Goal: Transaction & Acquisition: Purchase product/service

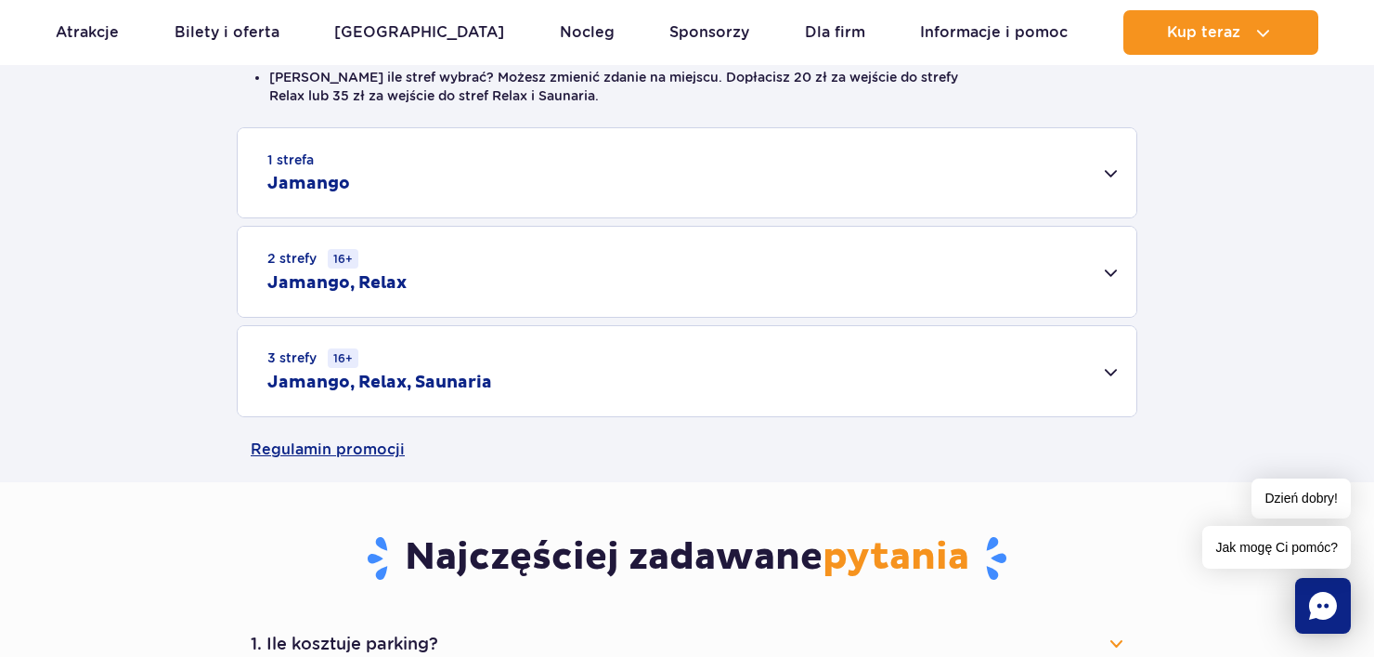
scroll to position [604, 0]
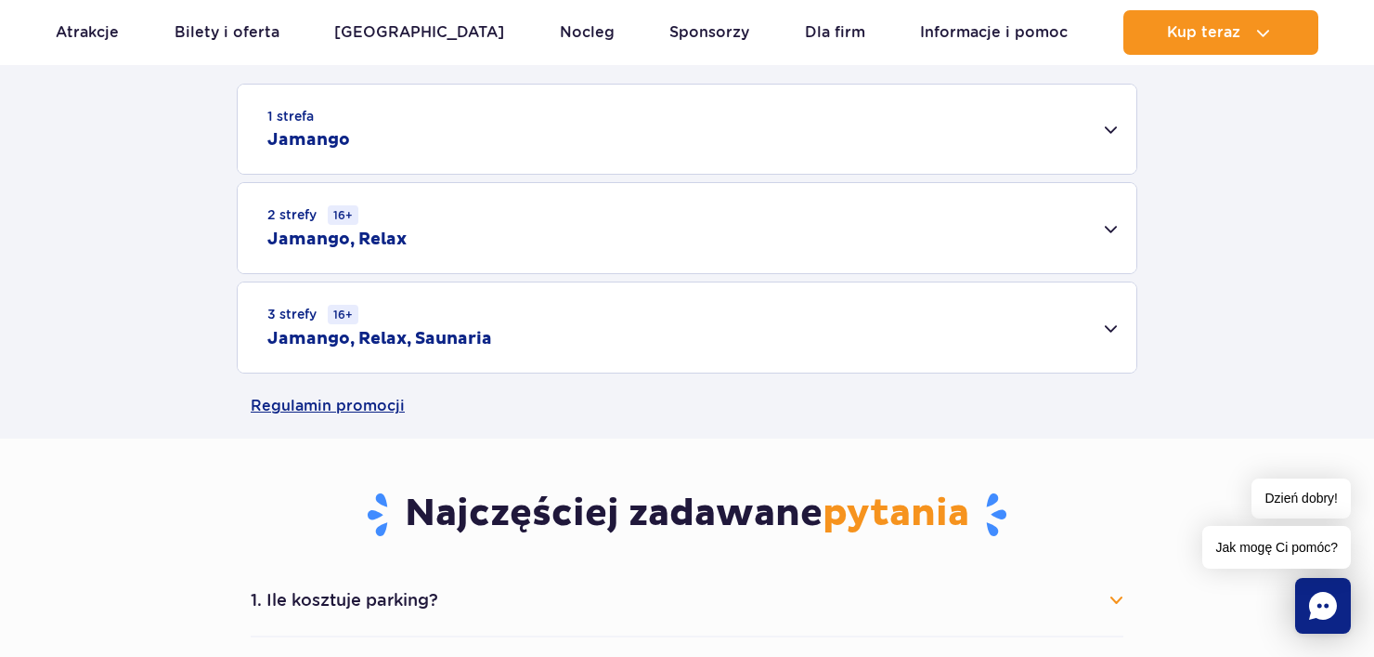
click at [356, 220] on small "16+" at bounding box center [343, 215] width 31 height 20
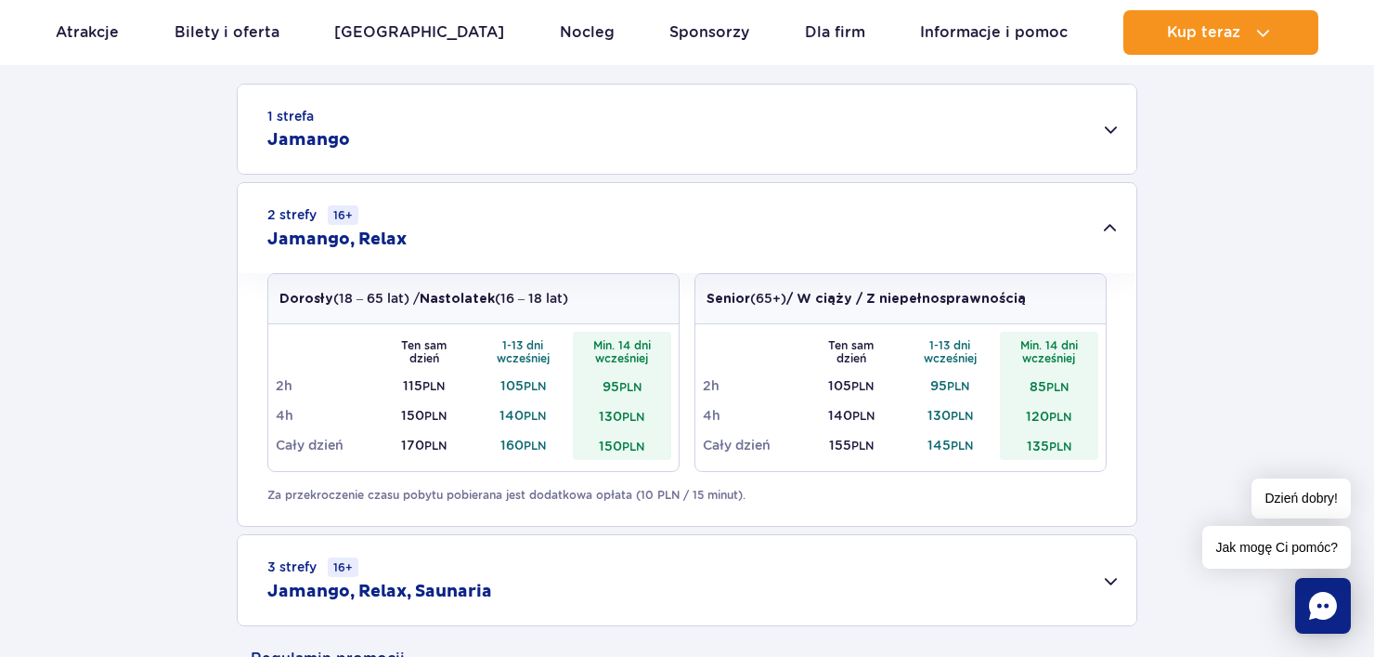
click at [341, 236] on h2 "Jamango, Relax" at bounding box center [336, 239] width 139 height 22
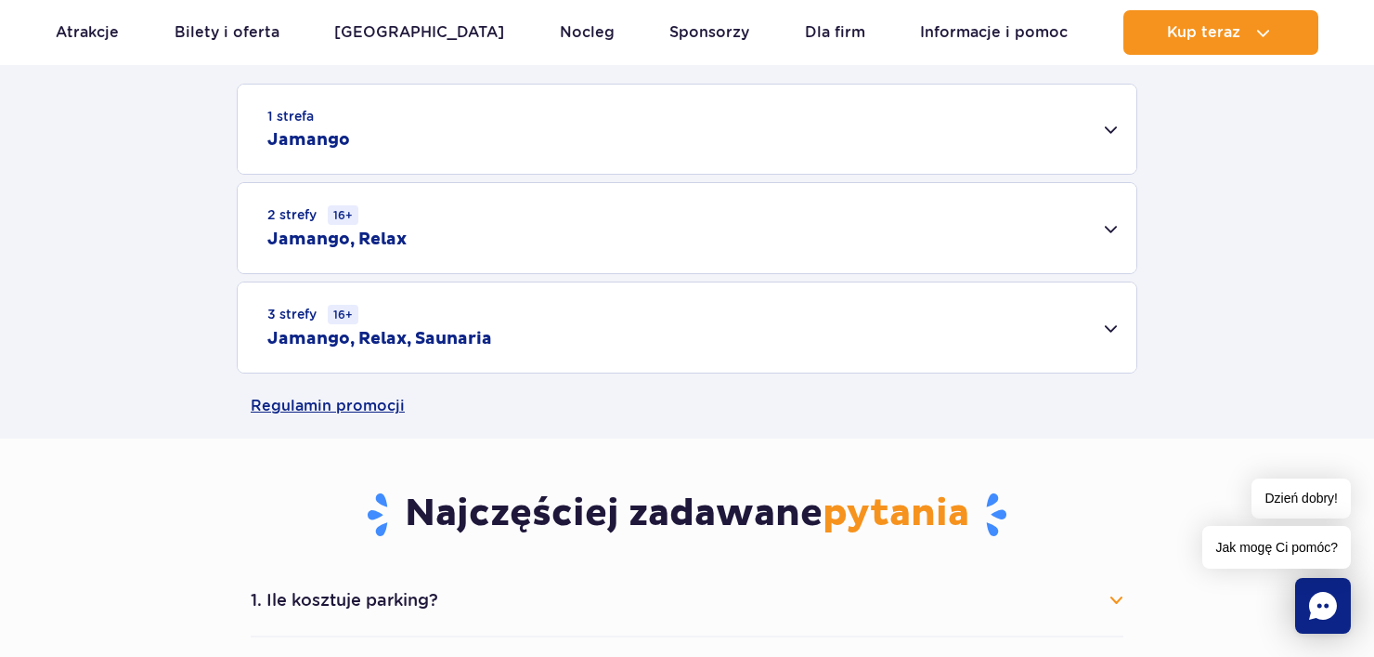
click at [373, 336] on h2 "Jamango, Relax, Saunaria" at bounding box center [379, 339] width 225 height 22
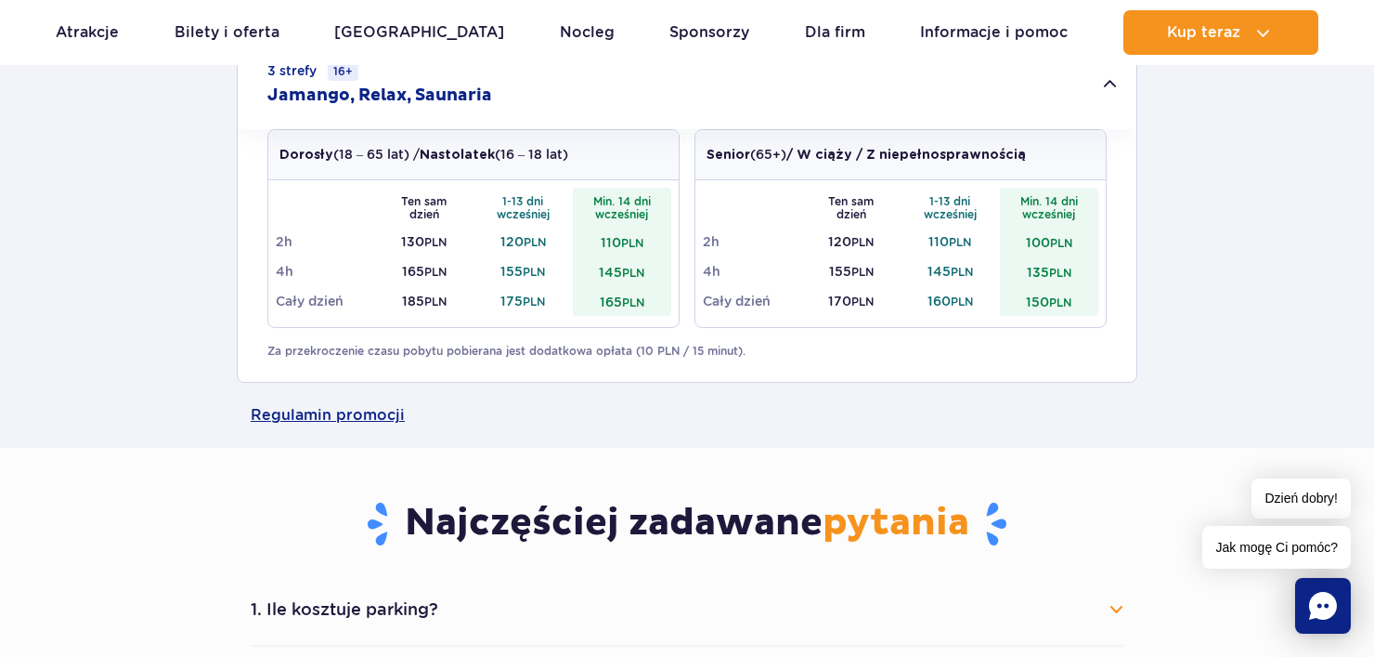
scroll to position [893, 0]
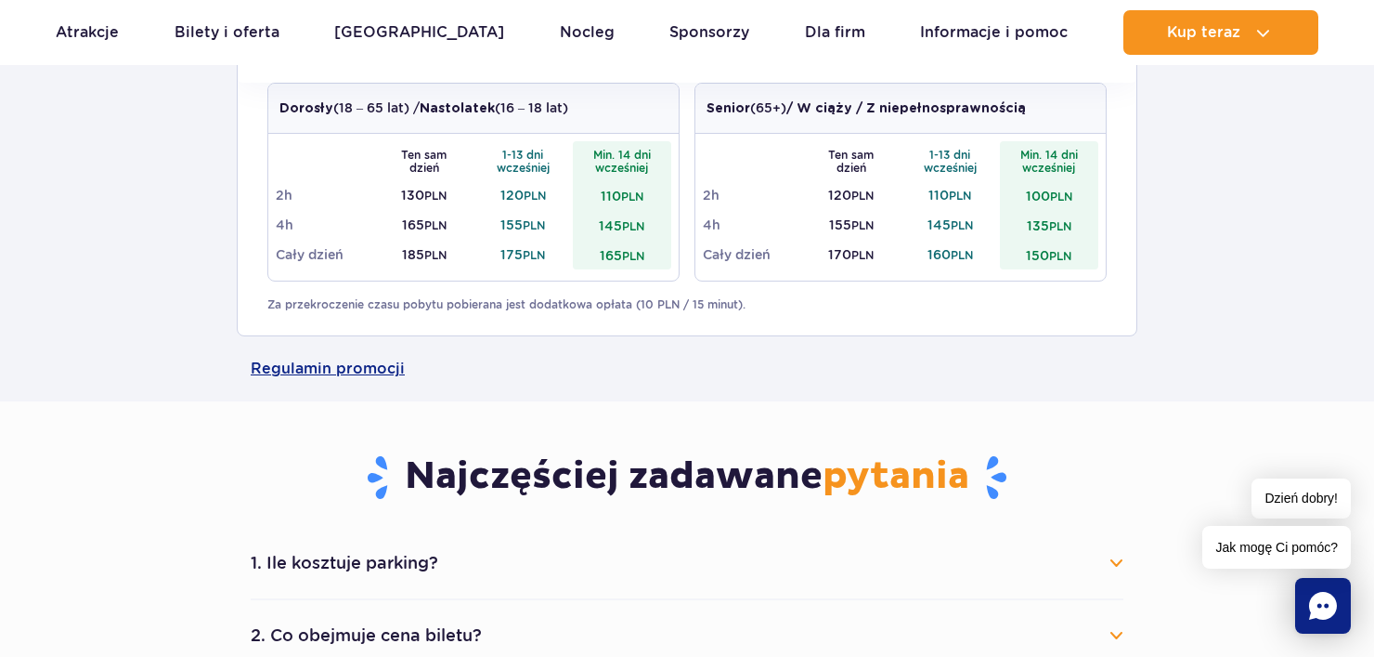
click at [611, 267] on td "165 PLN" at bounding box center [622, 255] width 99 height 30
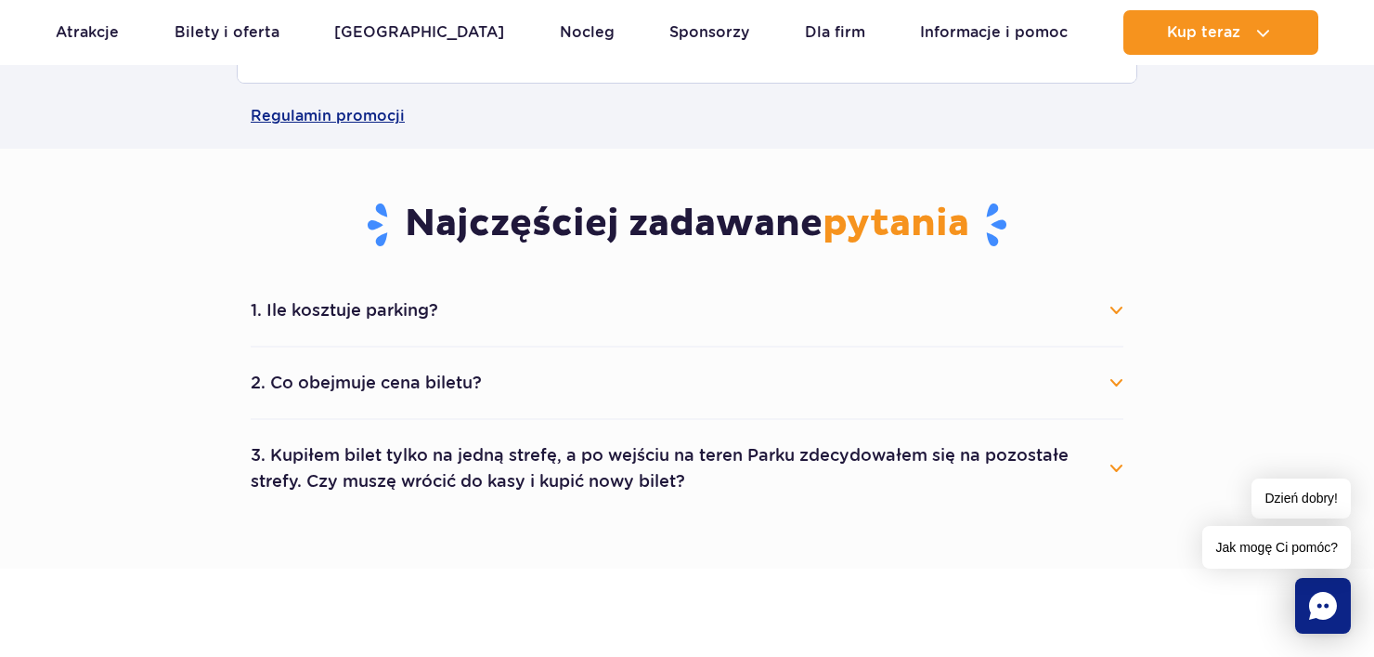
click at [611, 267] on div "Najczęściej zadawane pytania 1. Ile kosztuje parking? Parking kosztuje 25 zł za…" at bounding box center [687, 333] width 901 height 368
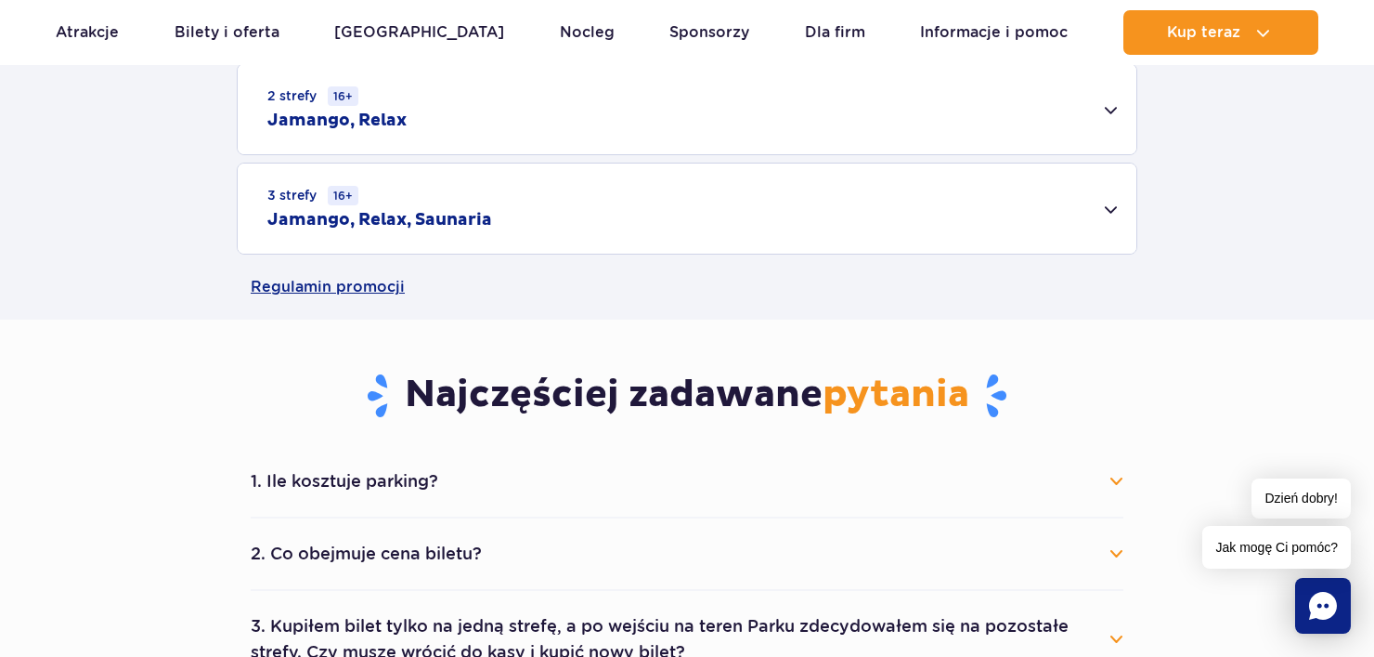
scroll to position [719, 0]
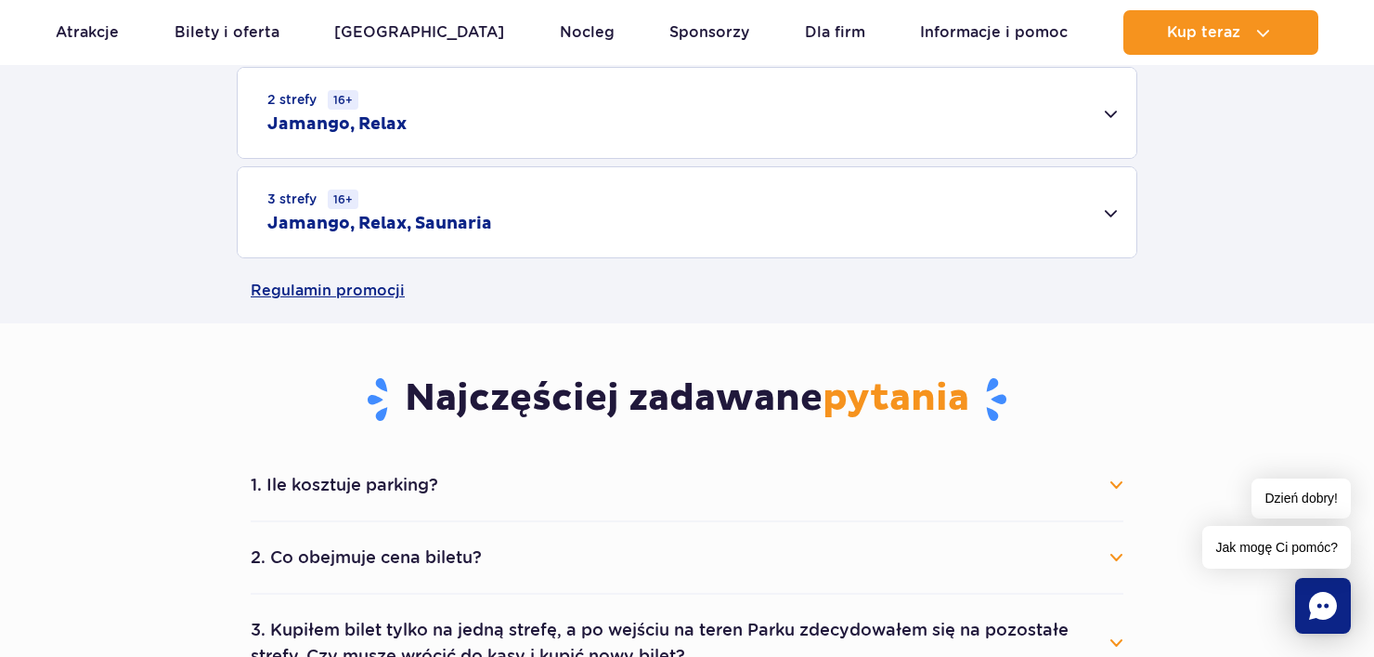
click at [588, 208] on div "3 strefy 16+ Jamango, Relax, Saunaria" at bounding box center [687, 212] width 899 height 90
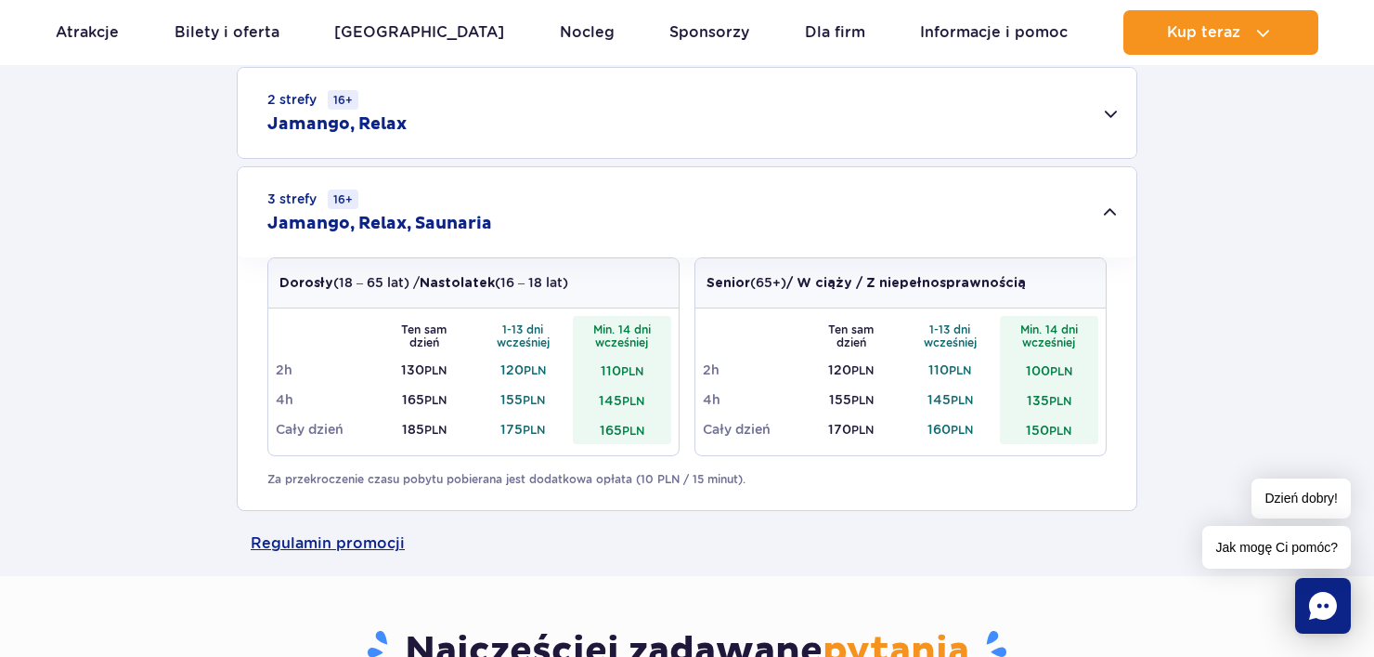
click at [355, 195] on small "16+" at bounding box center [343, 199] width 31 height 20
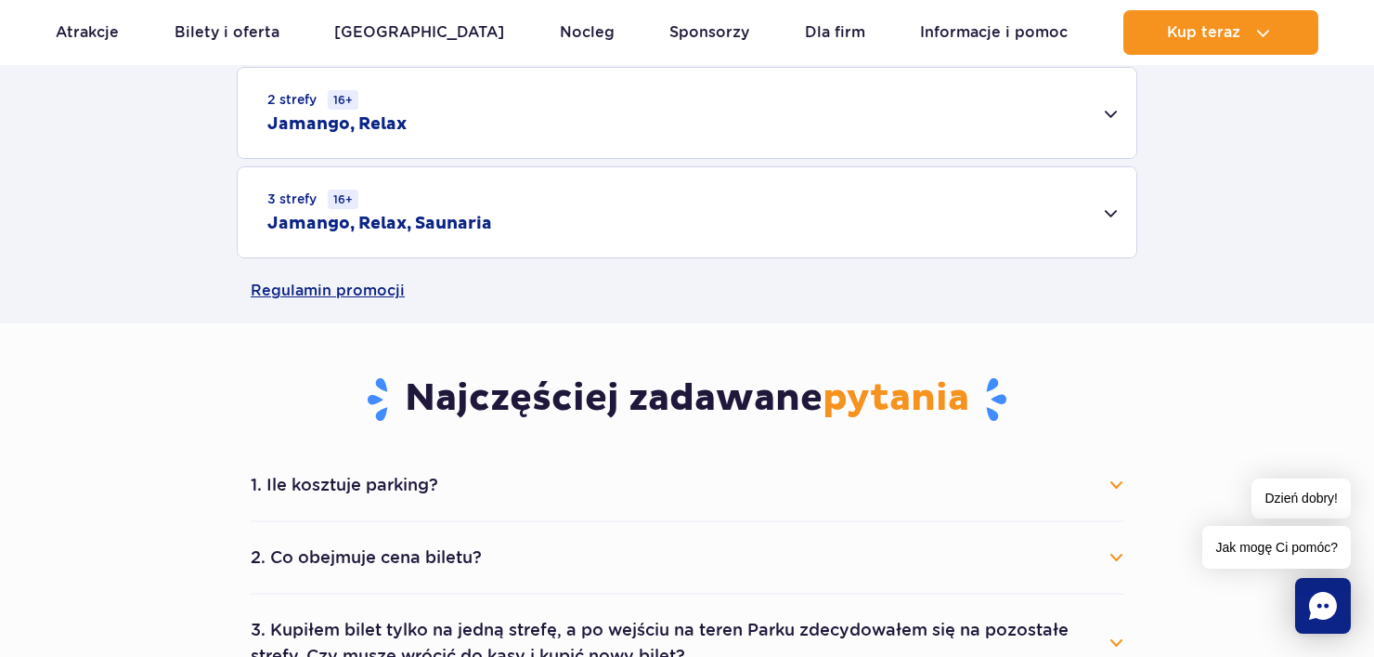
click at [355, 195] on small "16+" at bounding box center [343, 199] width 31 height 20
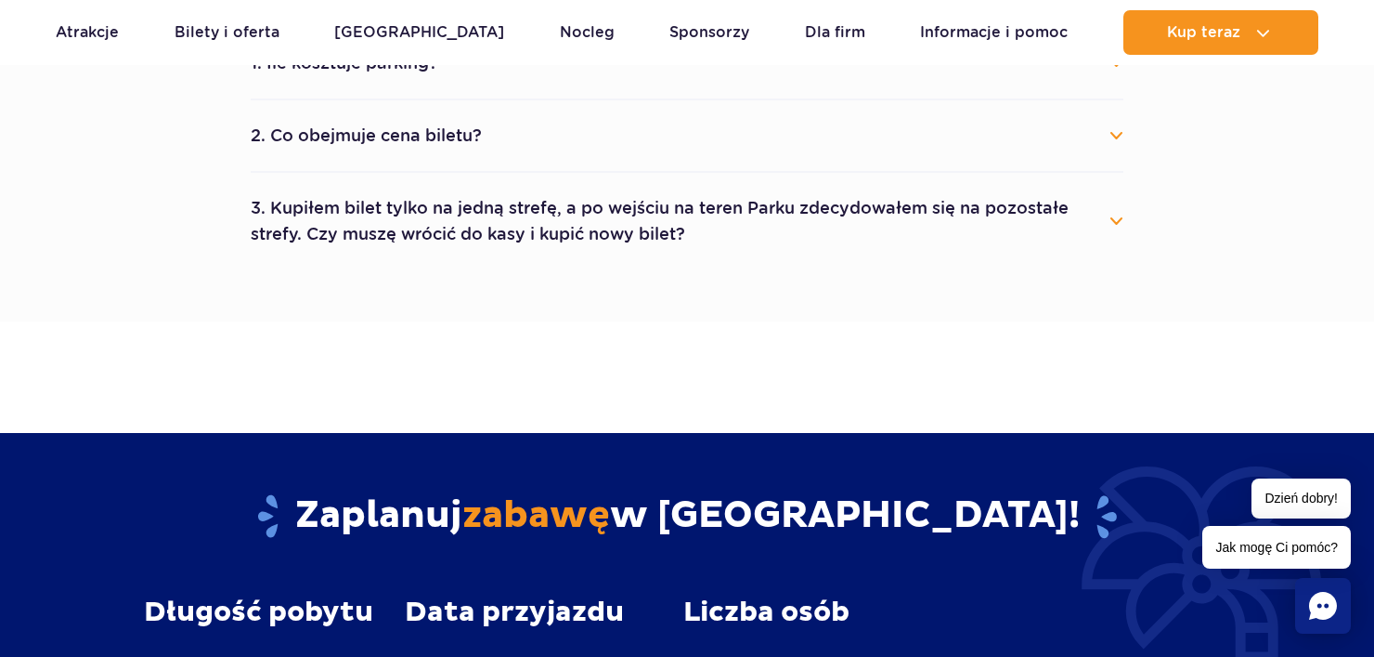
scroll to position [1397, 0]
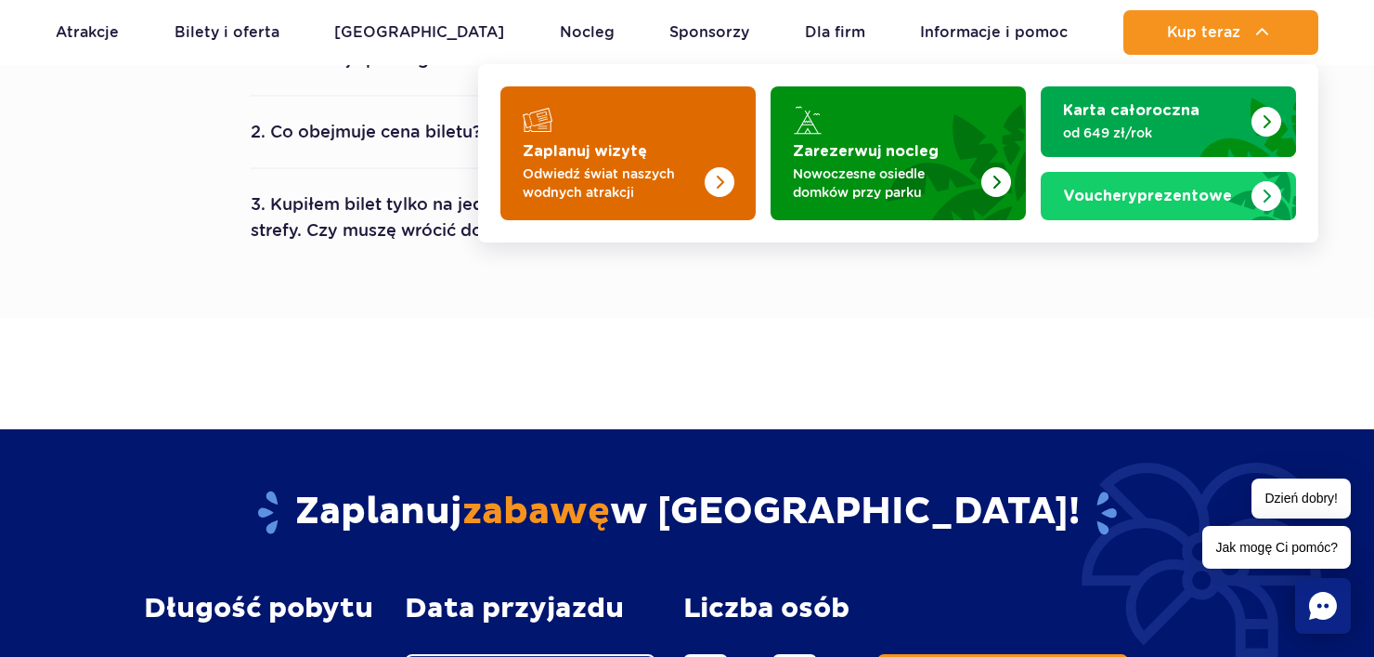
click at [674, 176] on p "Odwiedź świat naszych wodnych atrakcji" at bounding box center [613, 182] width 181 height 37
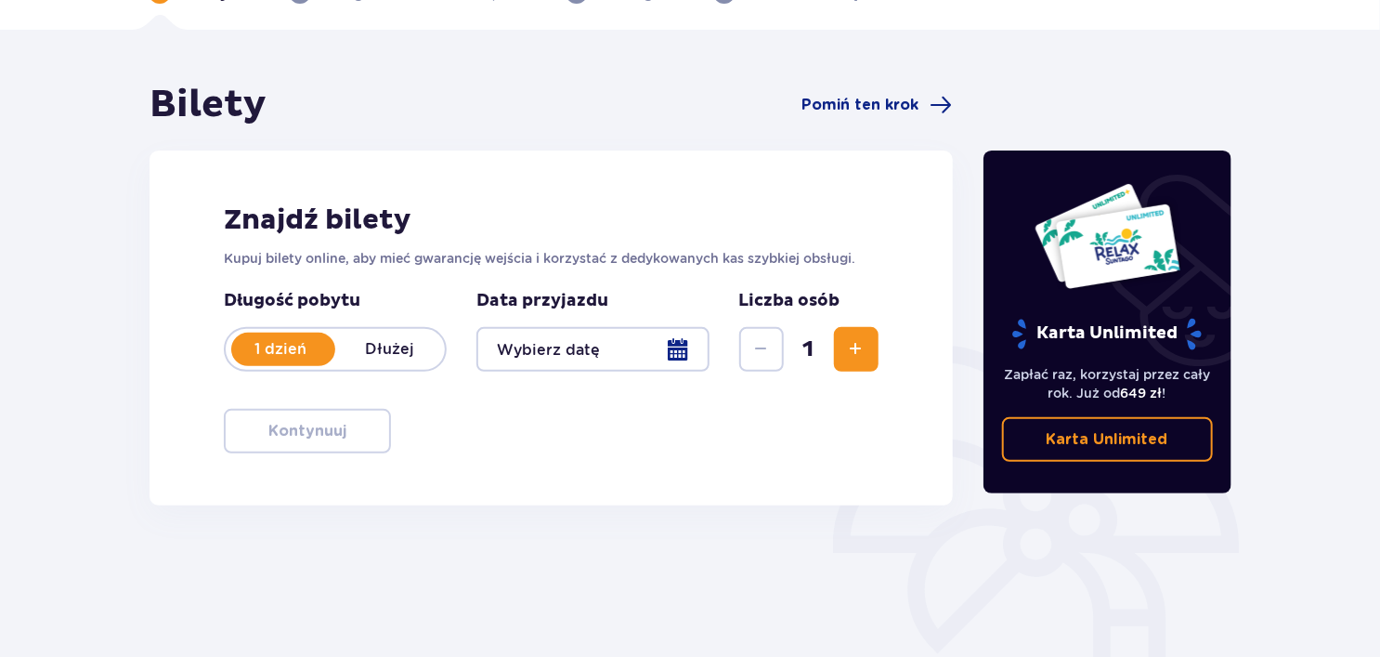
scroll to position [290, 0]
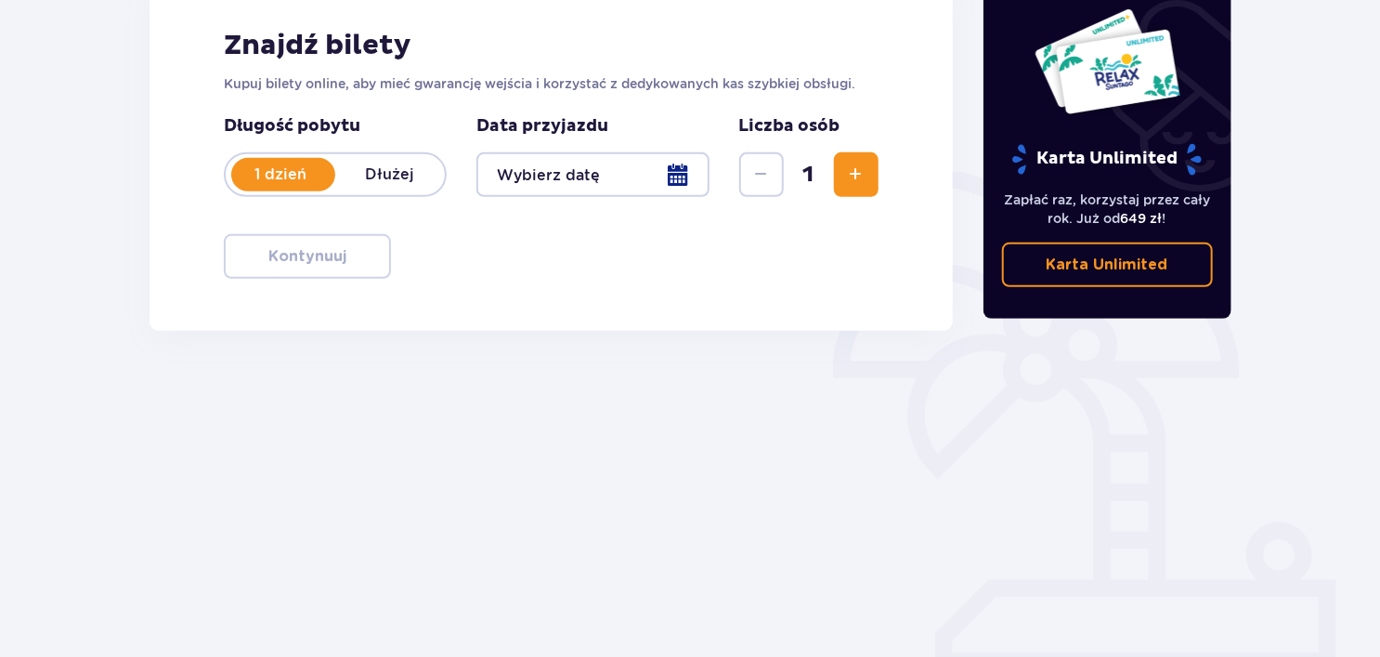
click at [674, 176] on div at bounding box center [592, 174] width 233 height 45
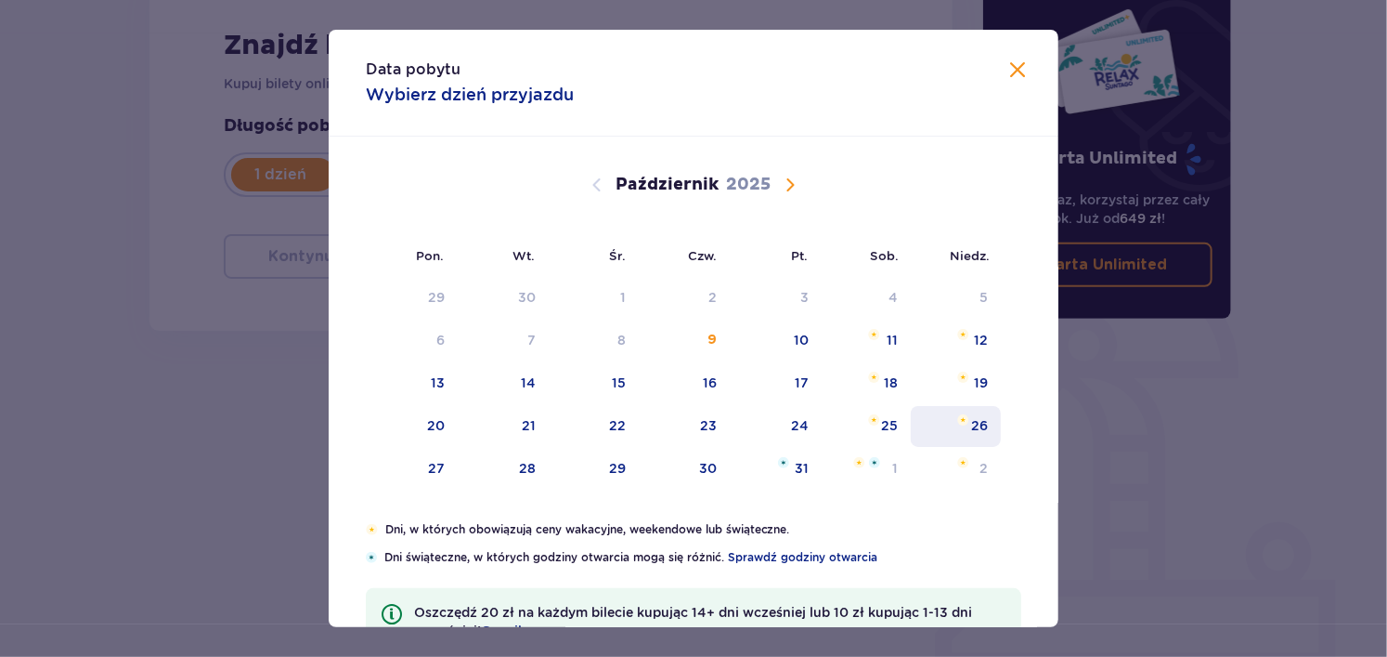
click at [960, 441] on div "26" at bounding box center [956, 426] width 90 height 41
type input "26.10.25"
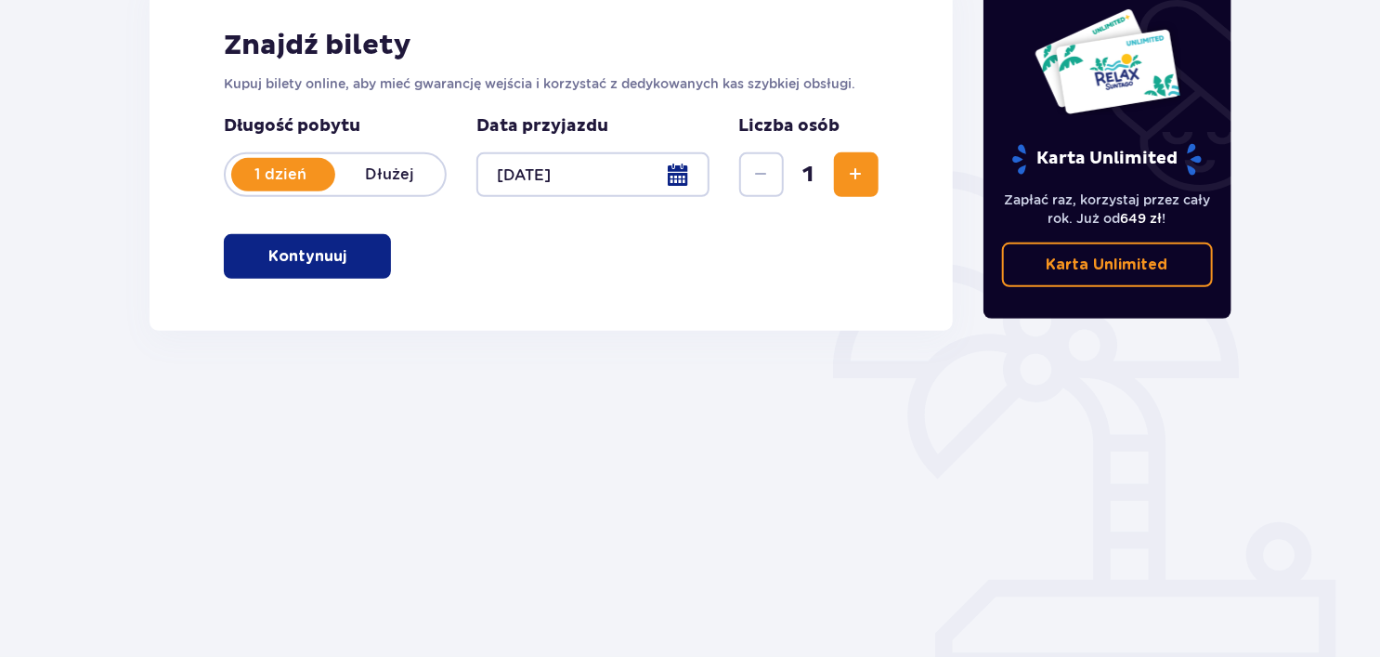
click at [960, 440] on div "Bilety Pomiń ten krok Znajdź bilety Kupuj bilety online, aby mieć gwarancję wej…" at bounding box center [551, 226] width 835 height 638
click at [304, 258] on p "Kontynuuj" at bounding box center [307, 256] width 78 height 20
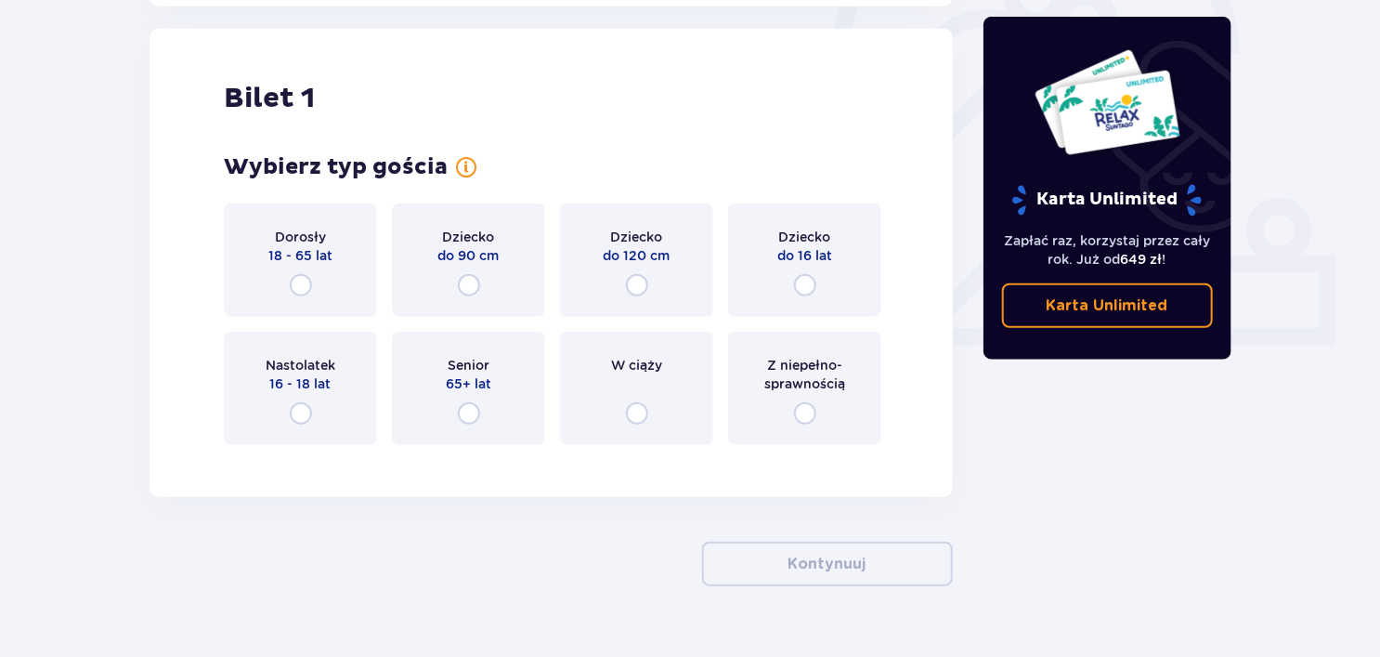
scroll to position [620, 0]
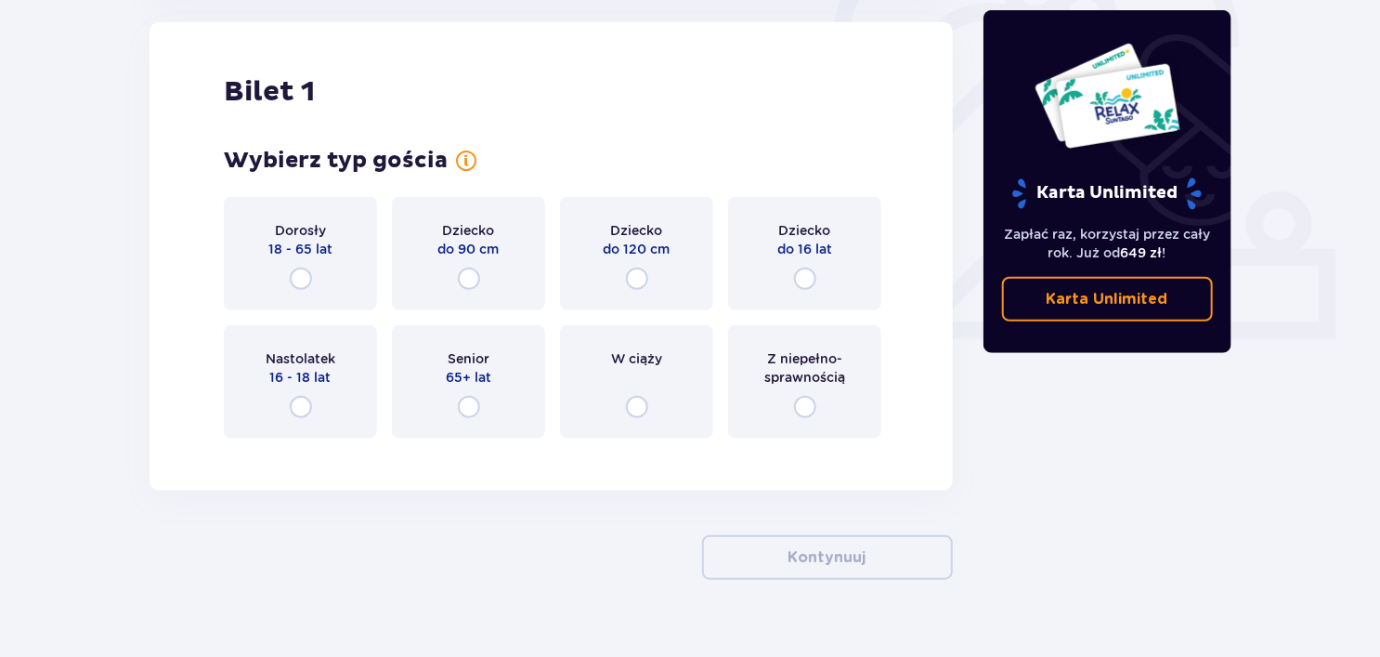
click at [304, 258] on div "Dorosły 18 - 65 lat" at bounding box center [300, 253] width 153 height 113
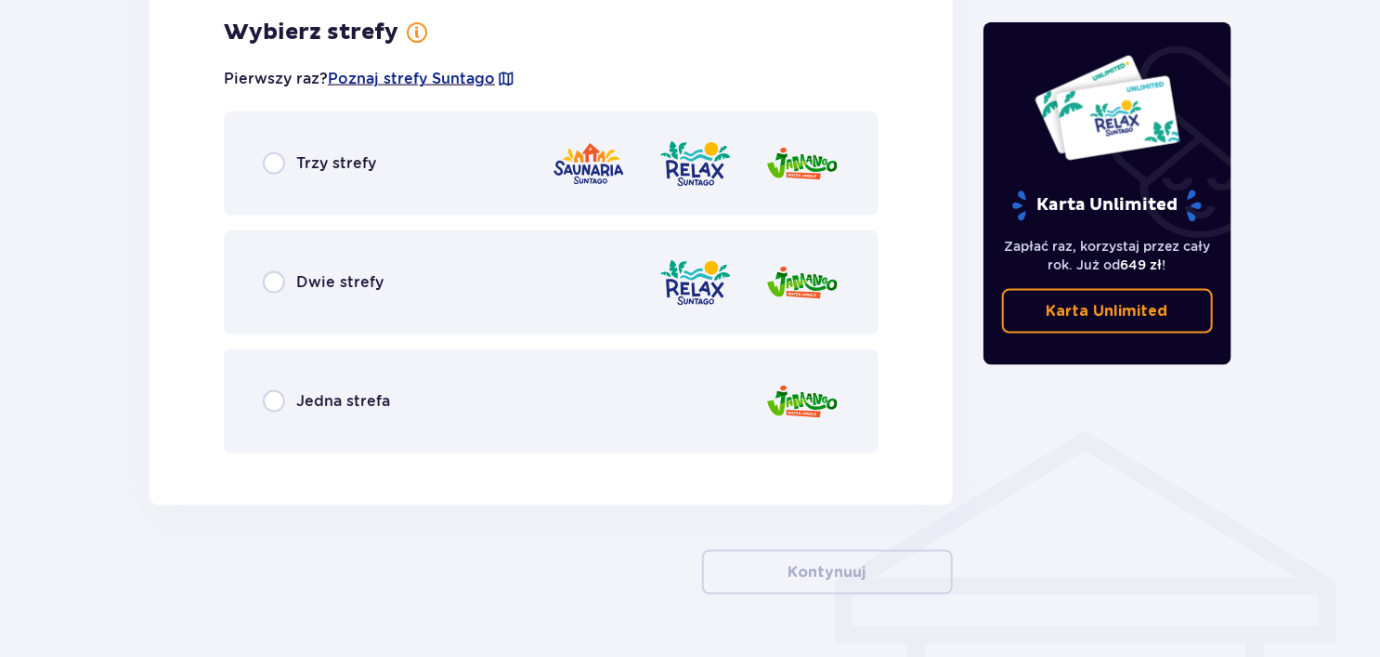
scroll to position [1078, 0]
click at [328, 197] on div "Trzy strefy" at bounding box center [551, 163] width 655 height 104
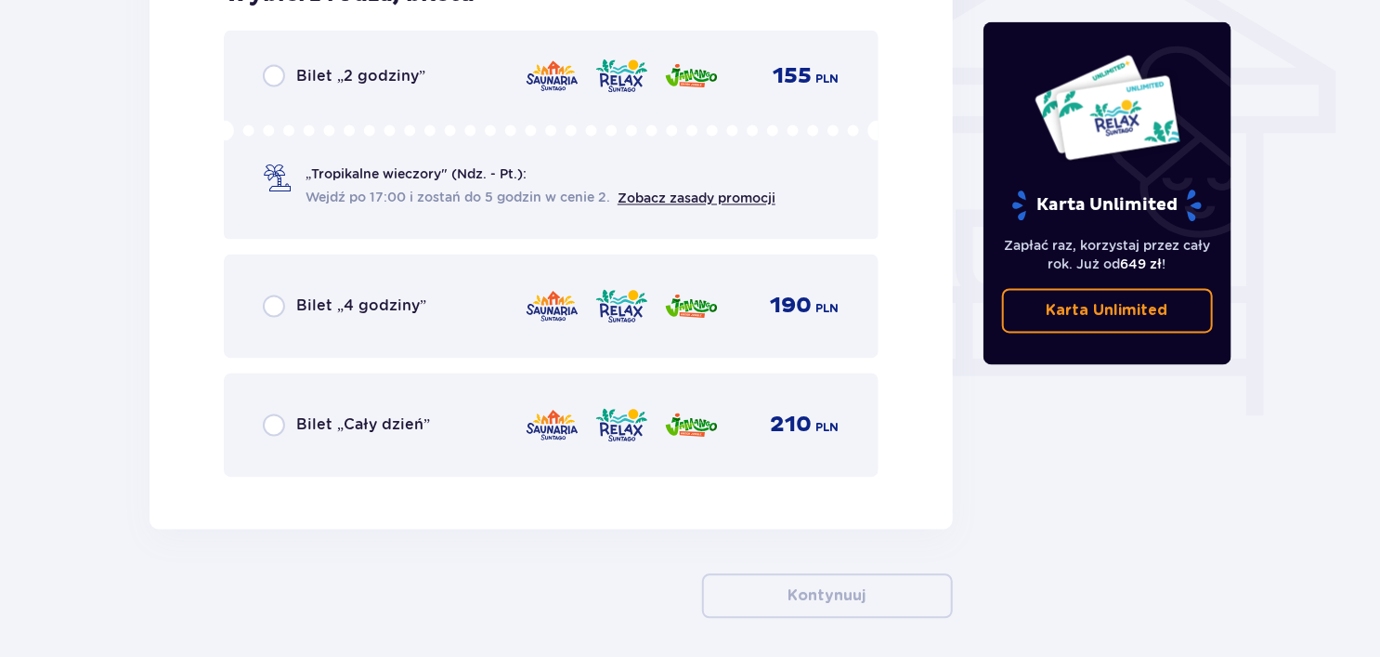
scroll to position [1588, 0]
click at [331, 422] on span "Bilet „Cały dzień”" at bounding box center [363, 424] width 134 height 20
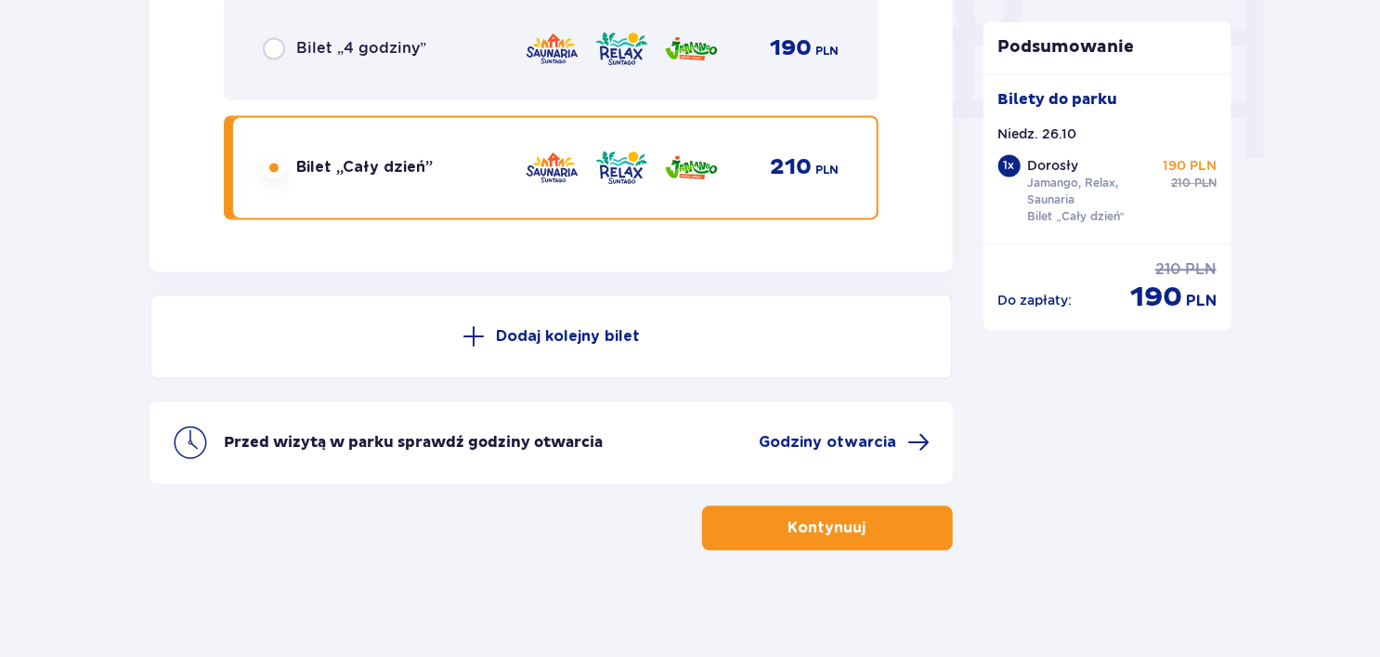
scroll to position [1848, 0]
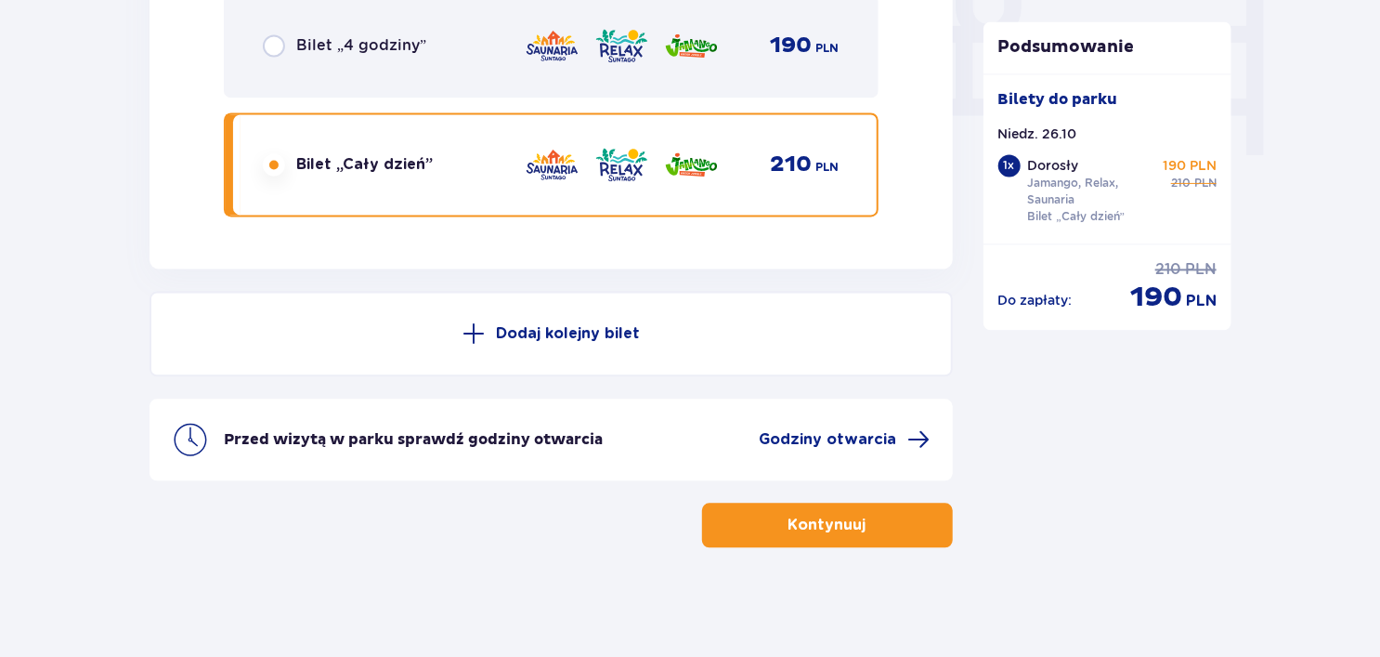
click at [763, 517] on button "Kontynuuj" at bounding box center [827, 524] width 251 height 45
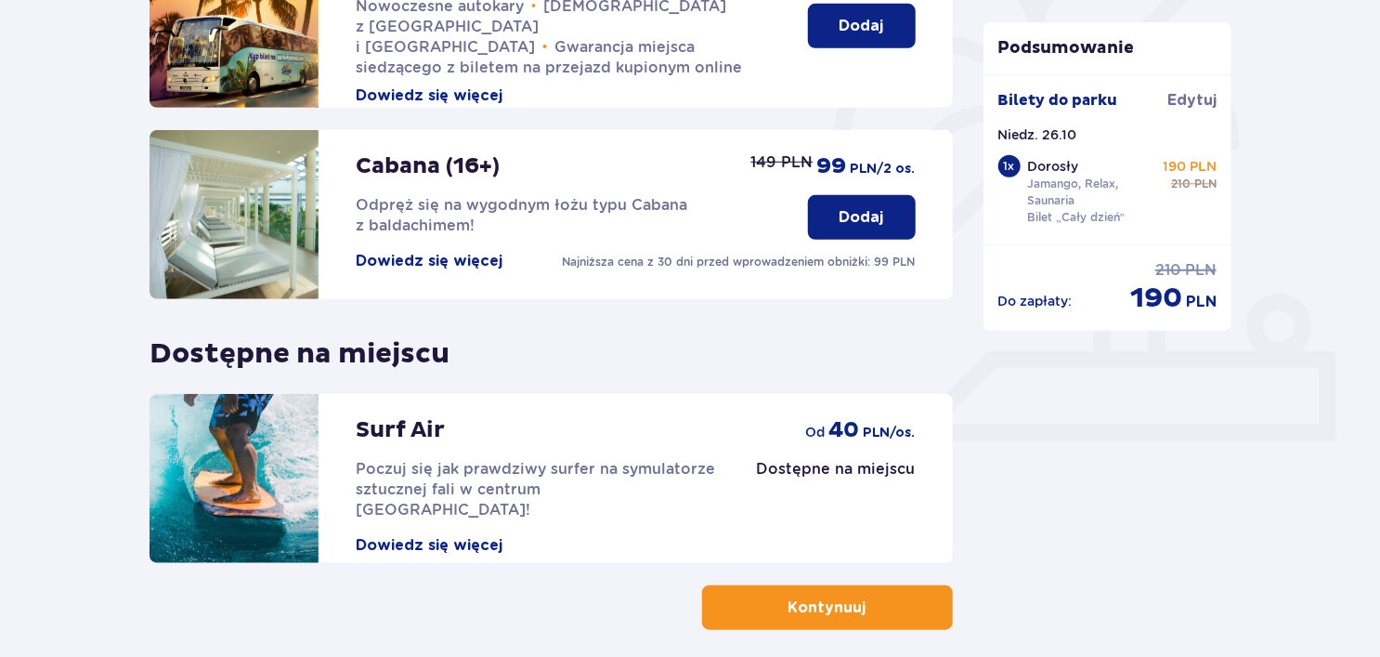
scroll to position [602, 0]
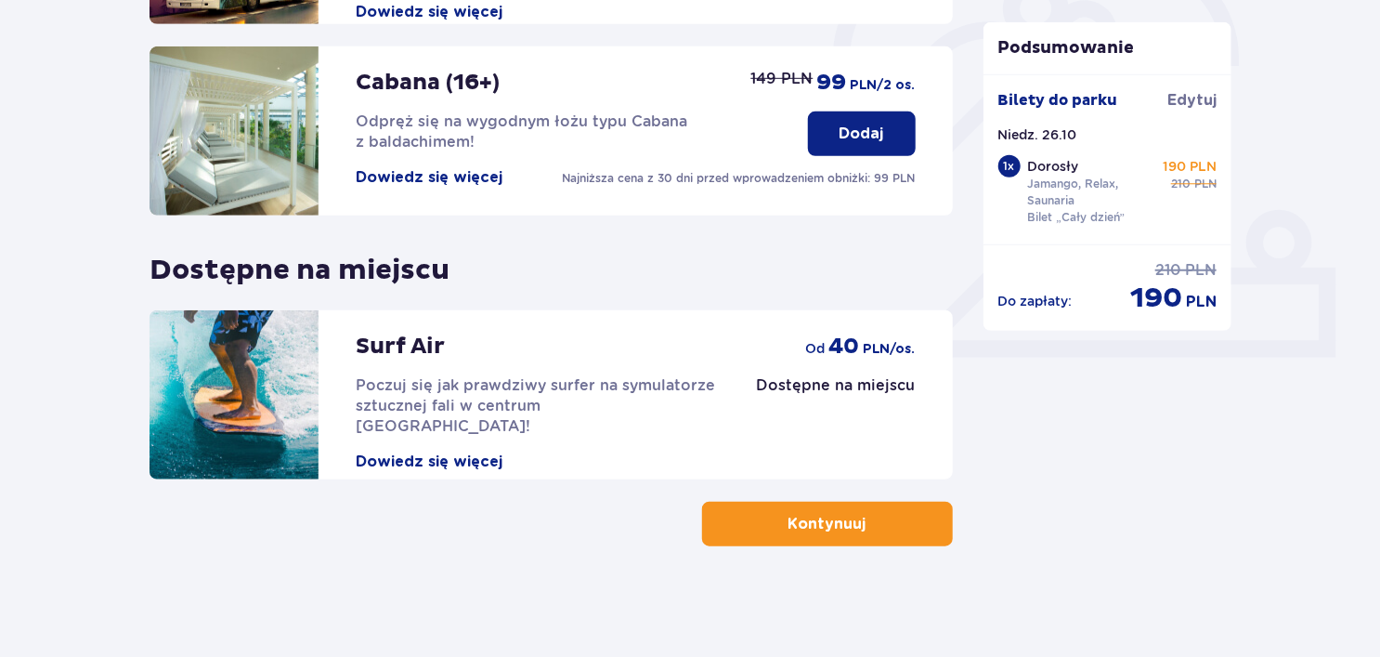
click at [788, 530] on p "Kontynuuj" at bounding box center [827, 524] width 78 height 20
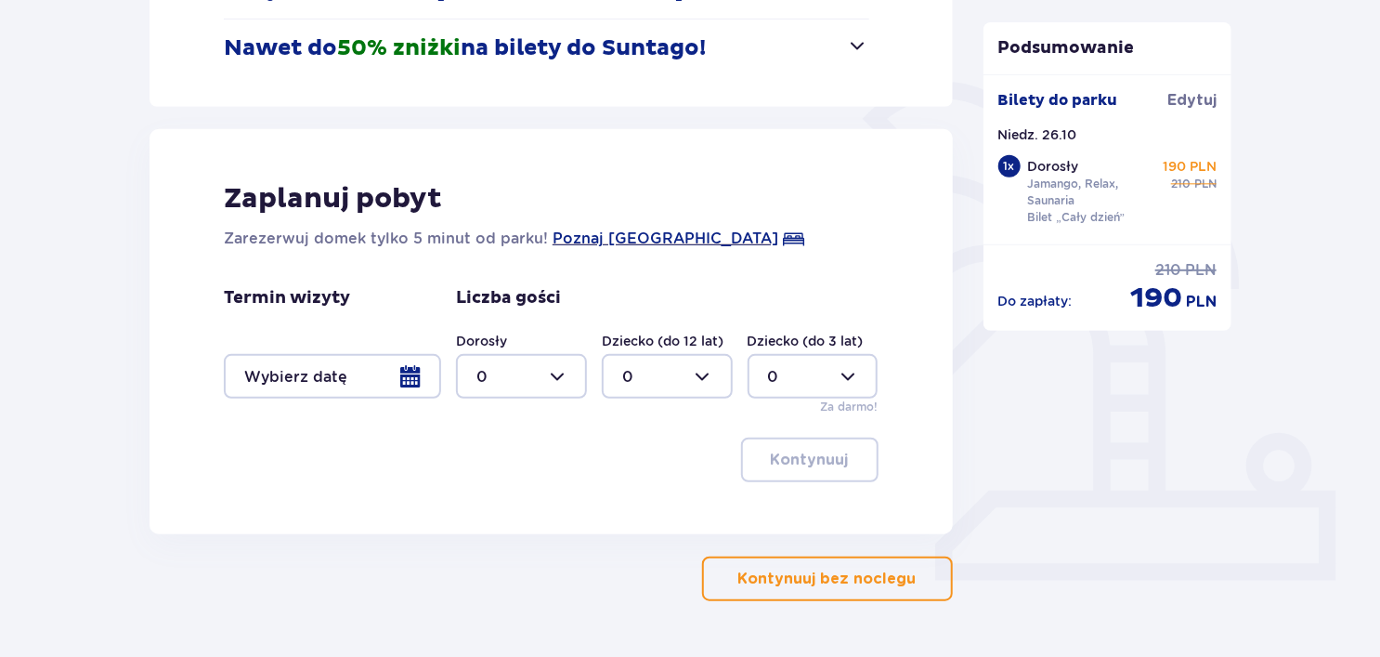
scroll to position [434, 0]
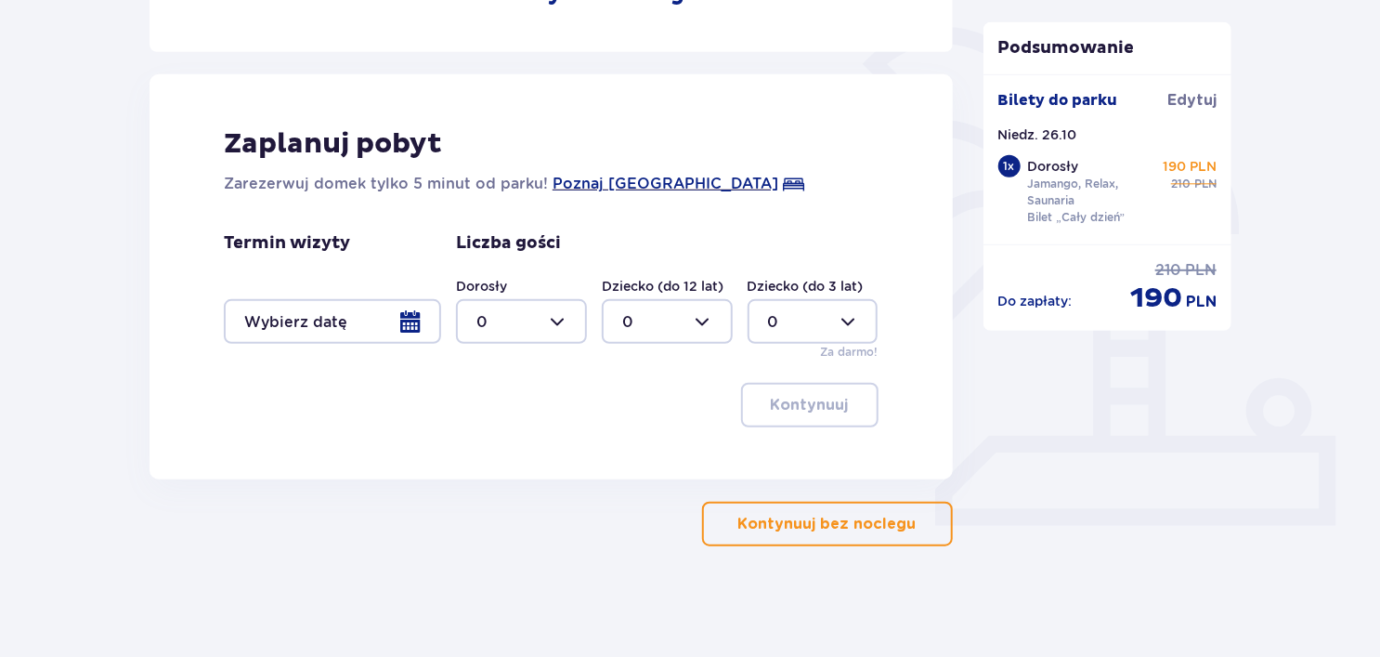
click at [844, 527] on p "Kontynuuj bez noclegu" at bounding box center [827, 524] width 178 height 20
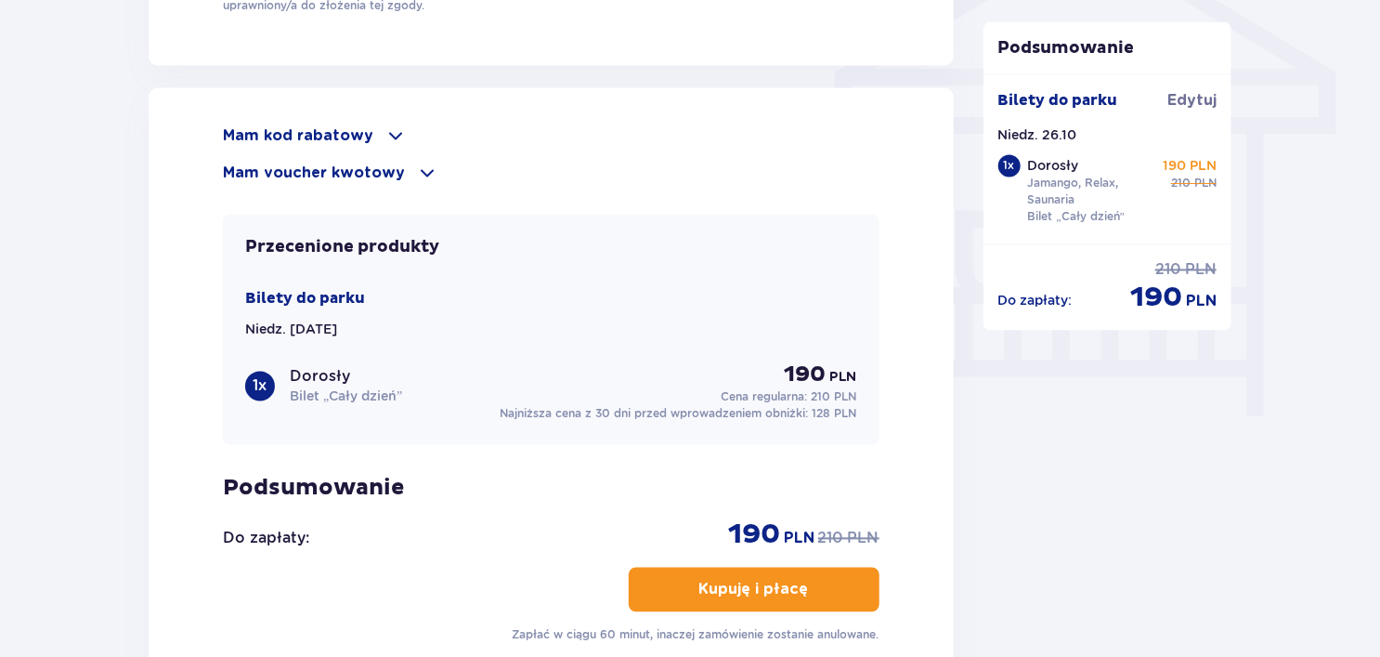
scroll to position [1584, 0]
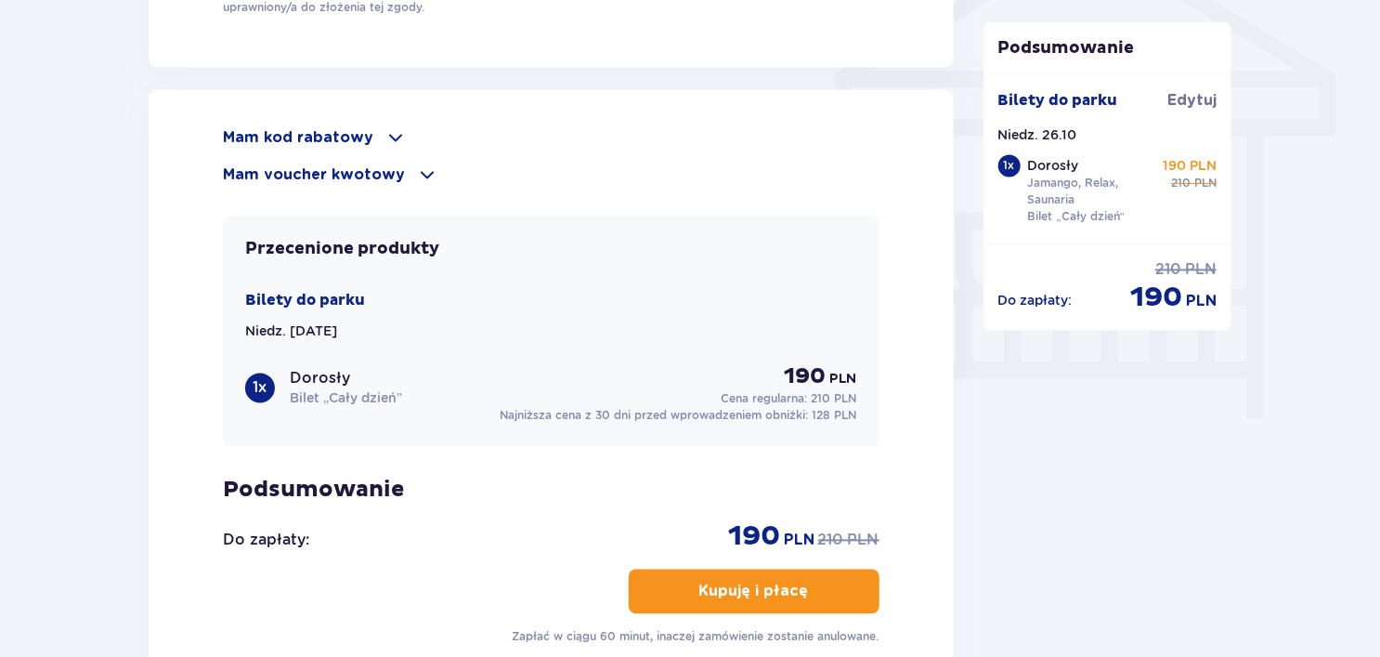
click at [354, 169] on p "Mam voucher kwotowy" at bounding box center [314, 175] width 182 height 20
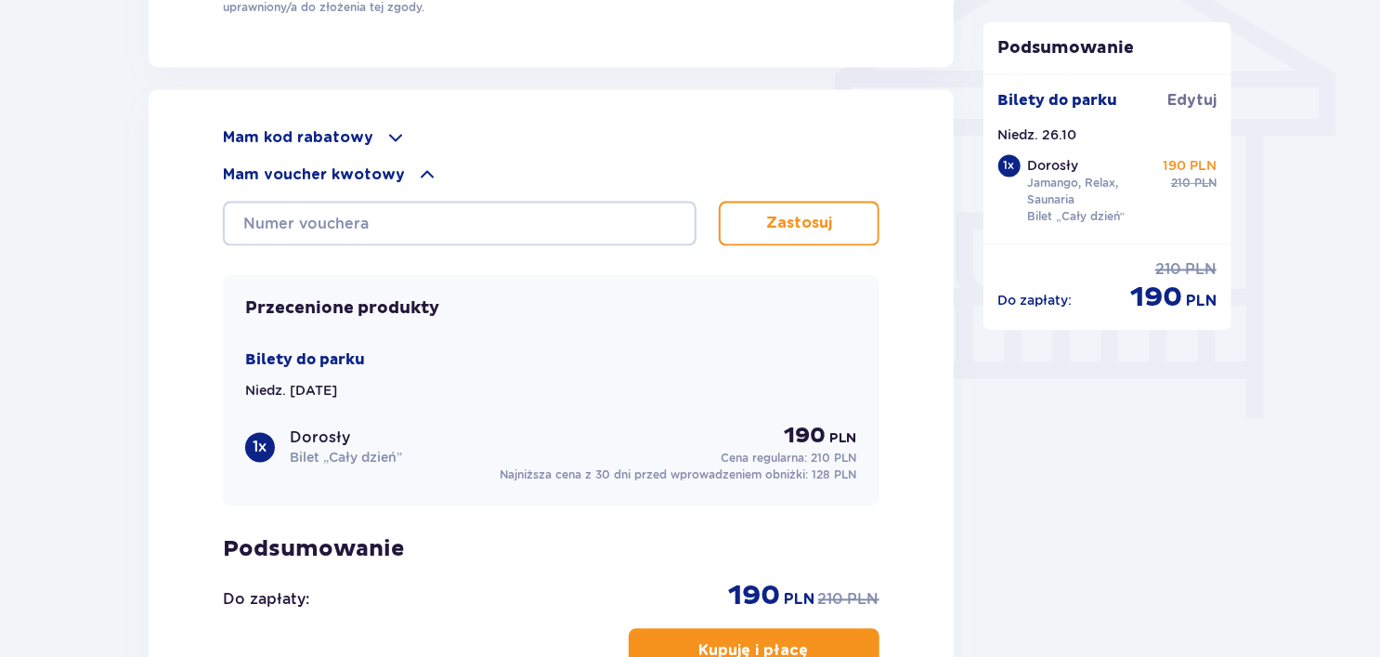
drag, startPoint x: 302, startPoint y: 120, endPoint x: 302, endPoint y: 142, distance: 22.3
click at [302, 142] on div "Mam kod rabatowy Zastosuj Mam voucher kwotowy Zastosuj Przecenione produkty Bil…" at bounding box center [551, 416] width 805 height 652
click at [302, 142] on p "Mam kod rabatowy" at bounding box center [298, 138] width 150 height 20
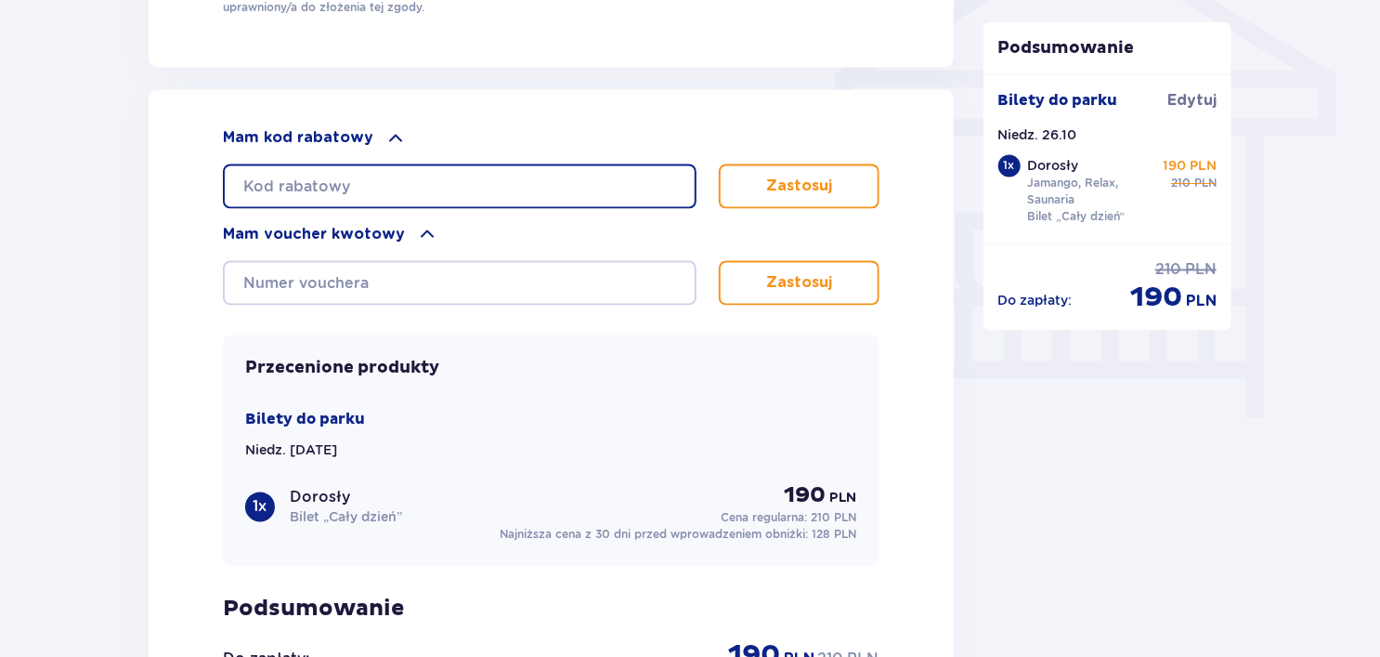
click at [361, 176] on input "text" at bounding box center [460, 186] width 474 height 45
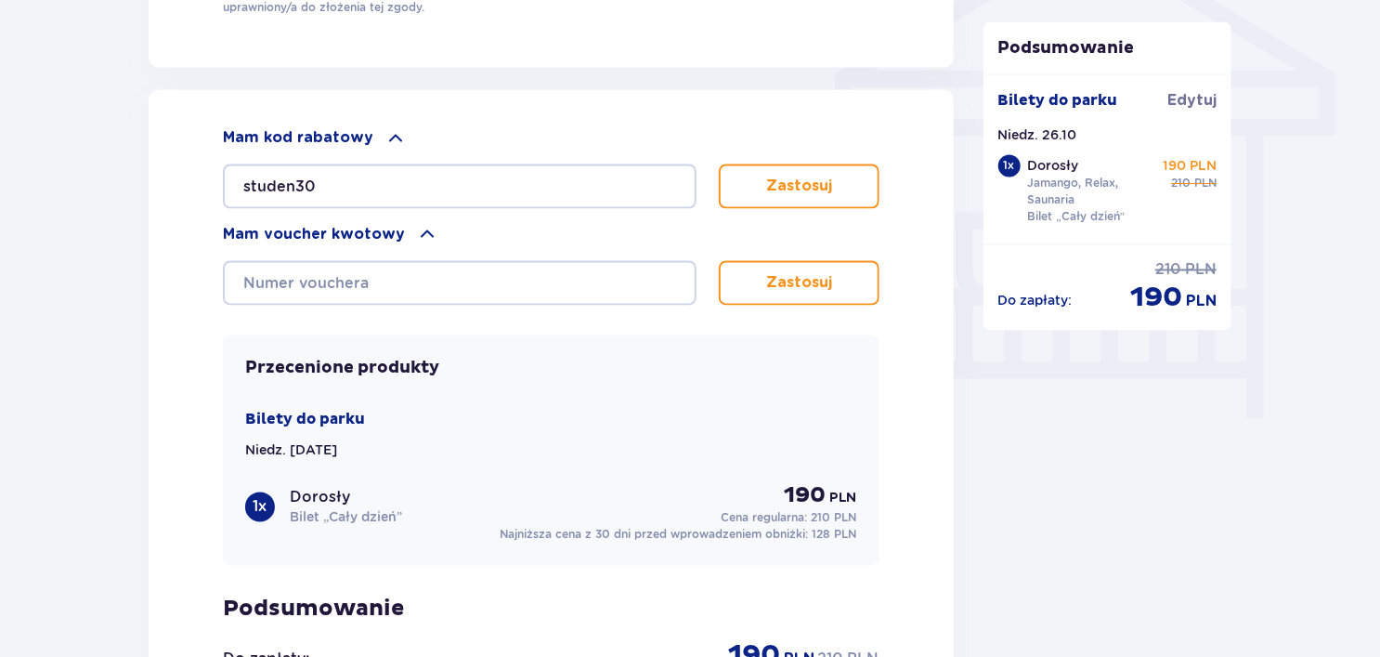
click at [737, 164] on button "Zastosuj" at bounding box center [799, 186] width 161 height 45
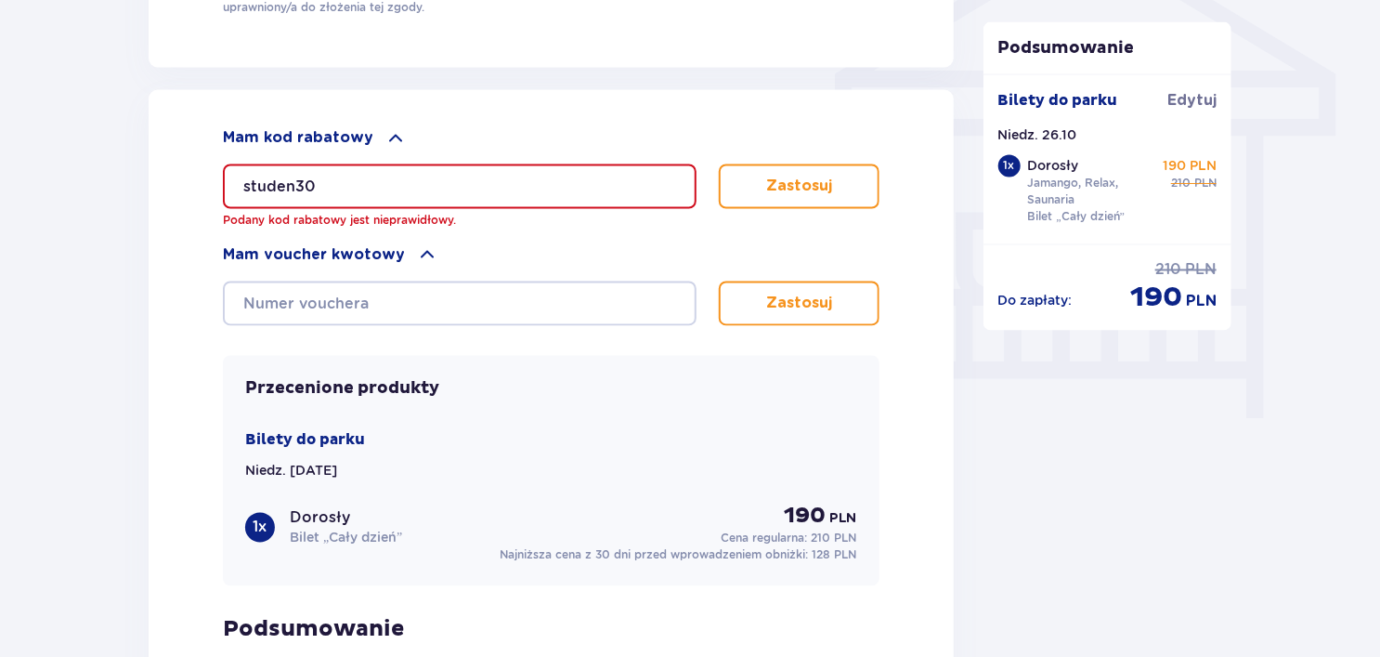
click at [299, 174] on input "studen30" at bounding box center [460, 186] width 474 height 45
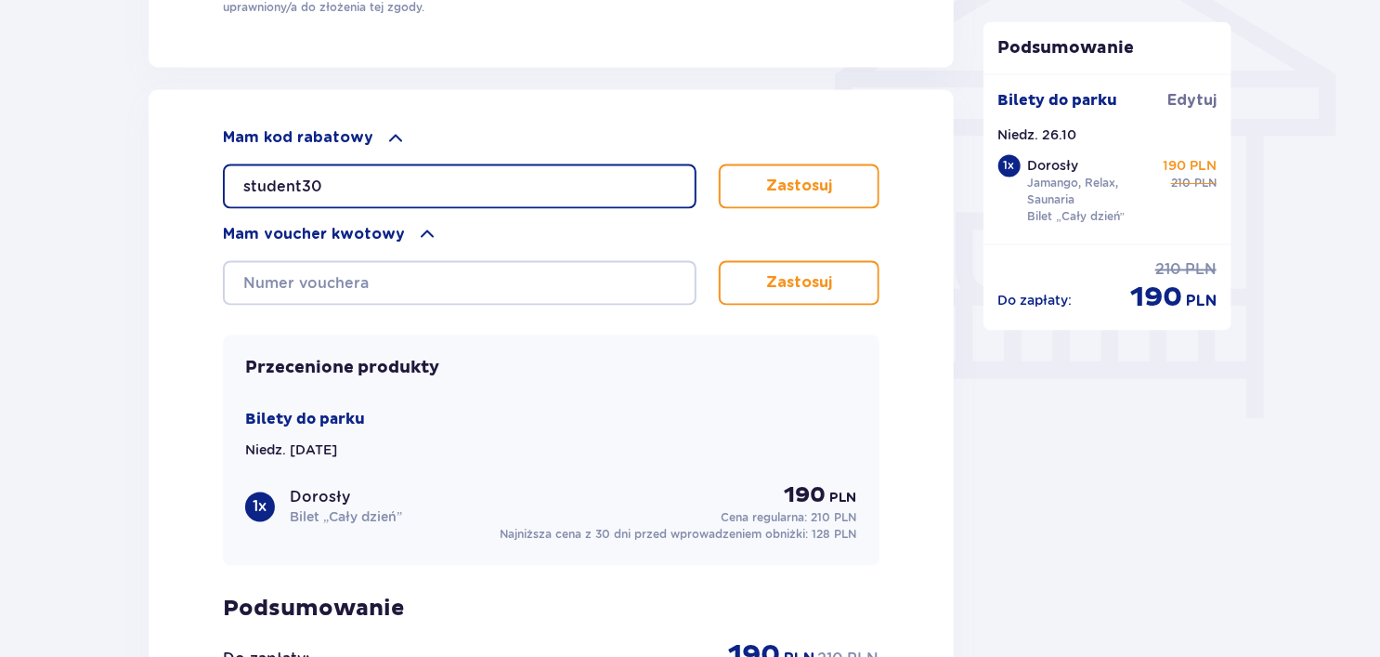
type input "student30"
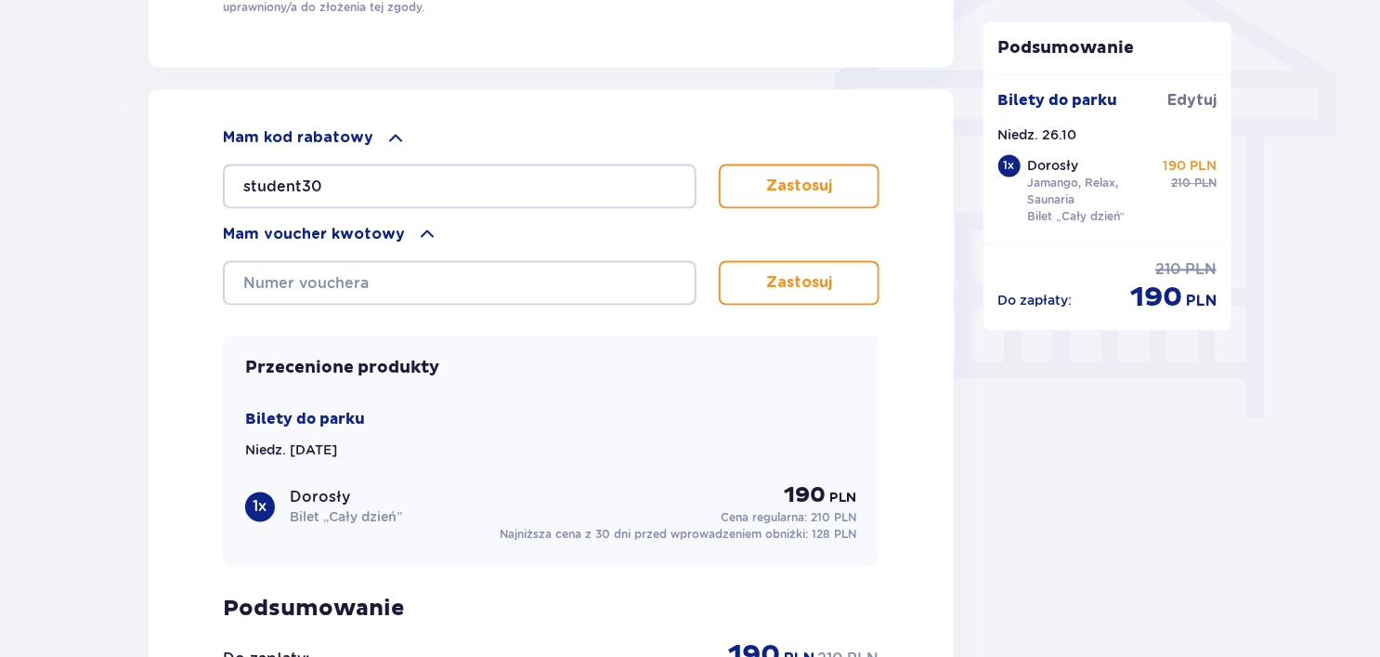
click at [729, 179] on button "Zastosuj" at bounding box center [799, 186] width 161 height 45
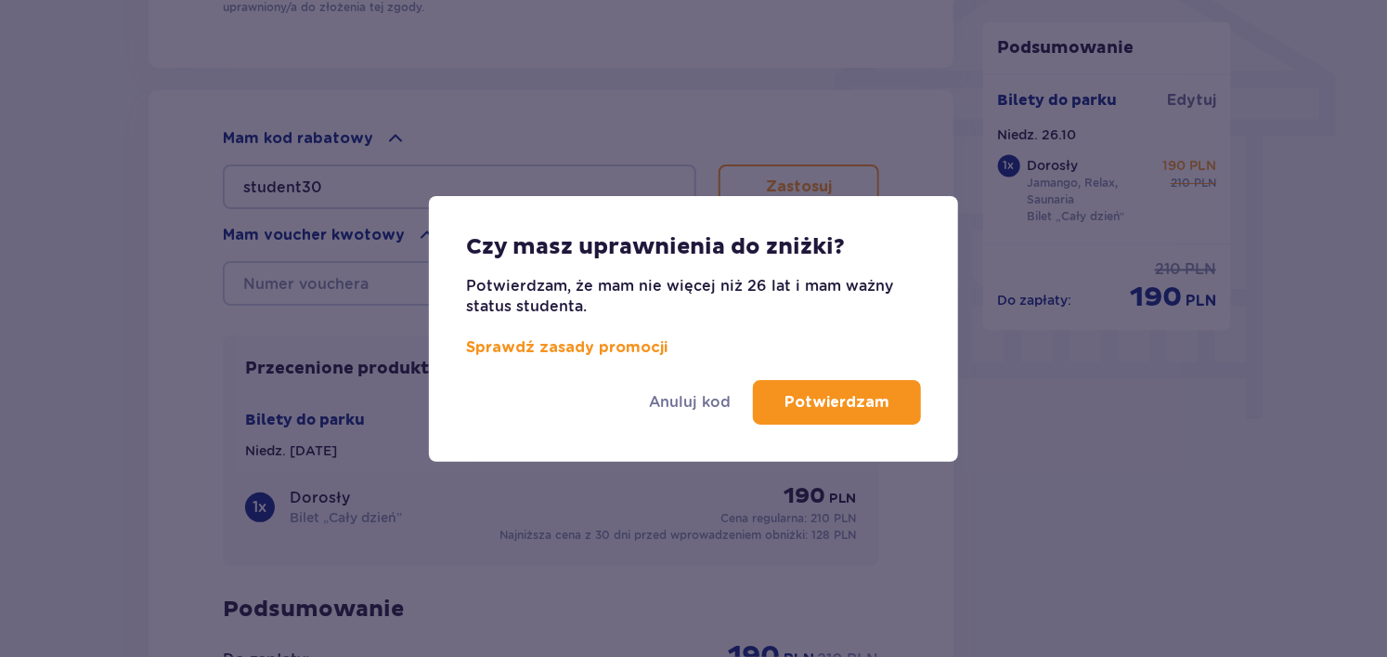
click at [866, 405] on p "Potwierdzam" at bounding box center [837, 402] width 105 height 20
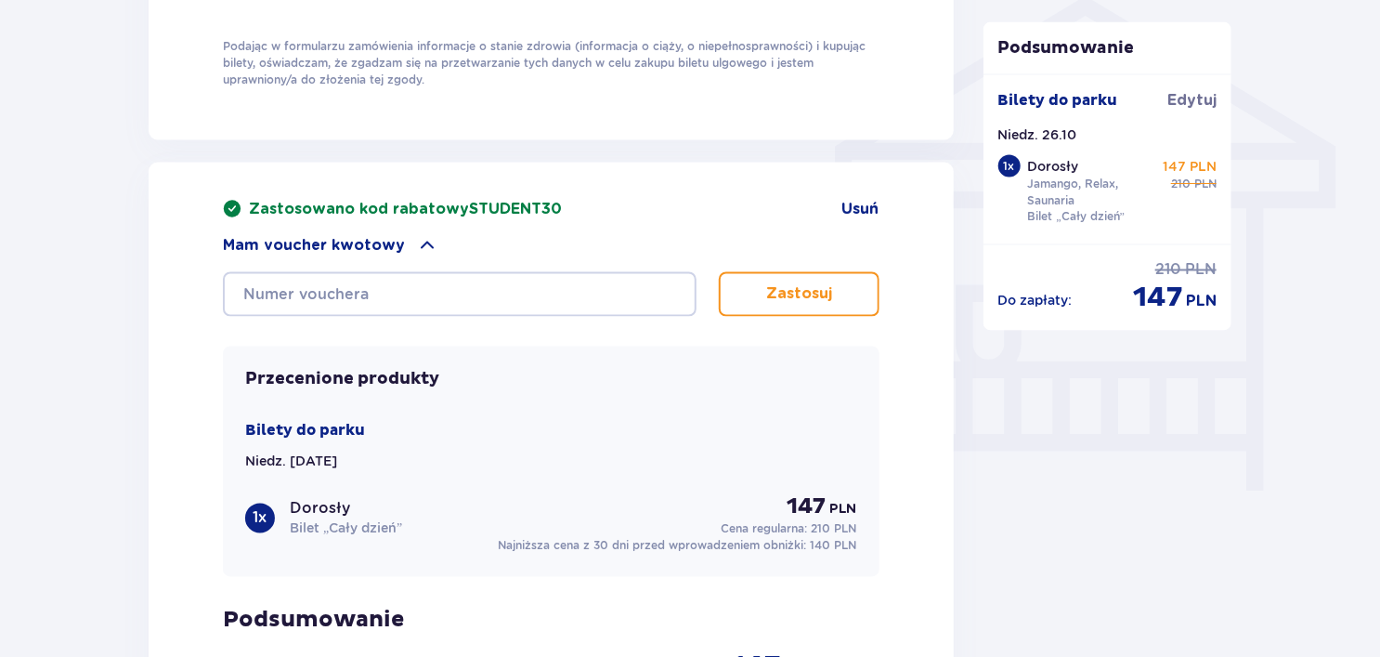
scroll to position [1551, 0]
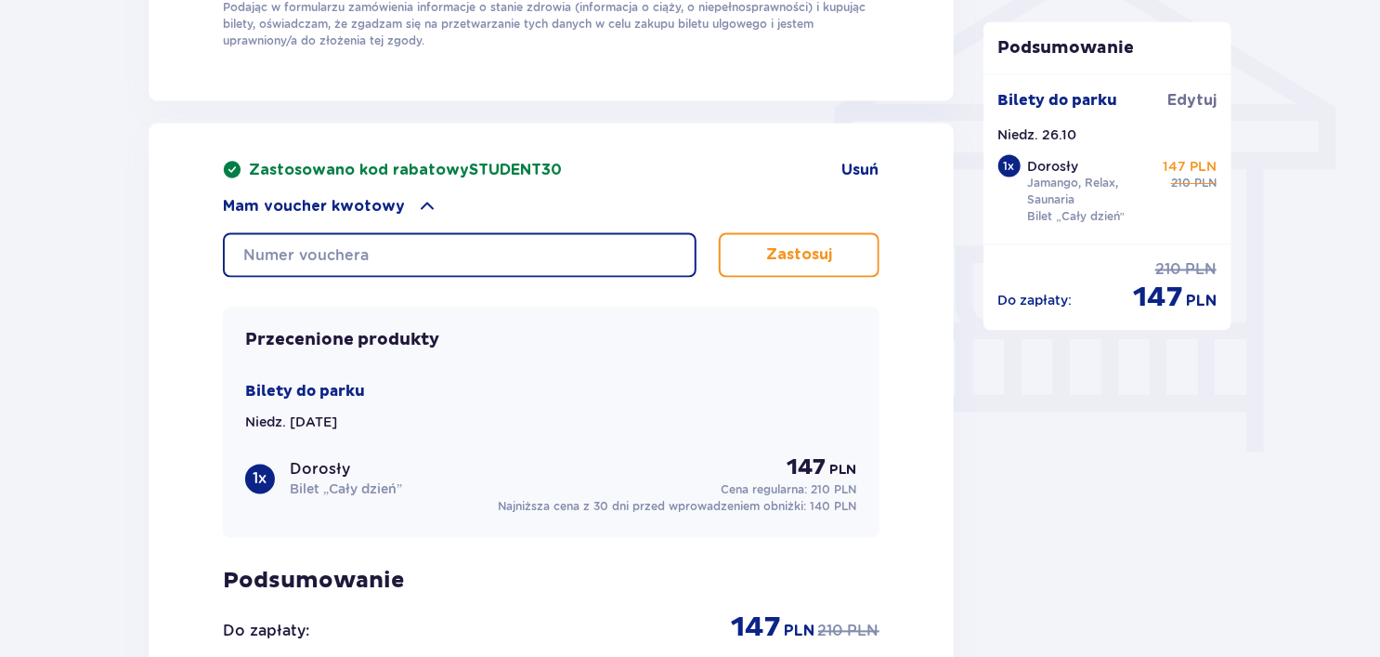
click at [533, 256] on input "text" at bounding box center [460, 255] width 474 height 45
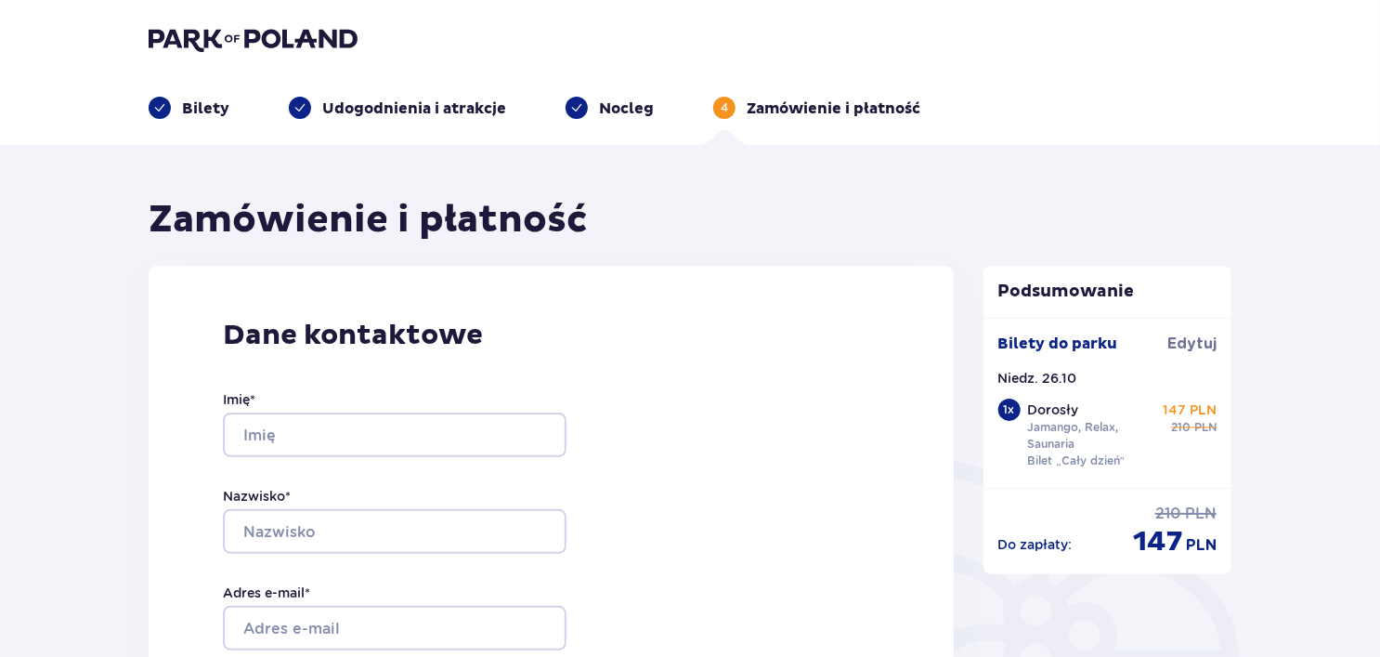
scroll to position [1552, 0]
